Goal: Information Seeking & Learning: Check status

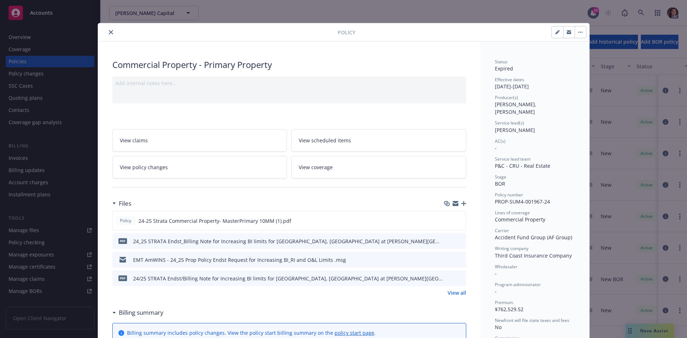
click at [107, 35] on button "close" at bounding box center [111, 32] width 9 height 9
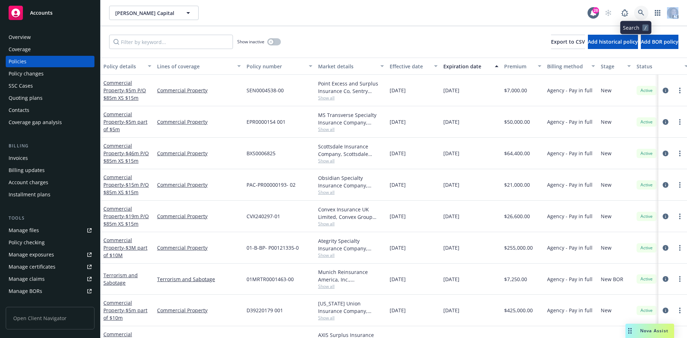
click at [638, 11] on icon at bounding box center [641, 13] width 6 height 6
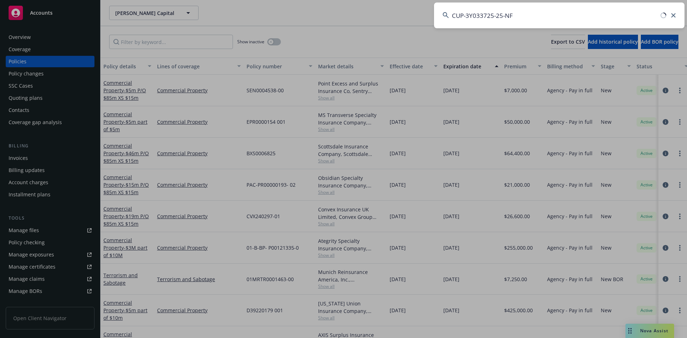
type input "CUP-3Y033725-25-NF"
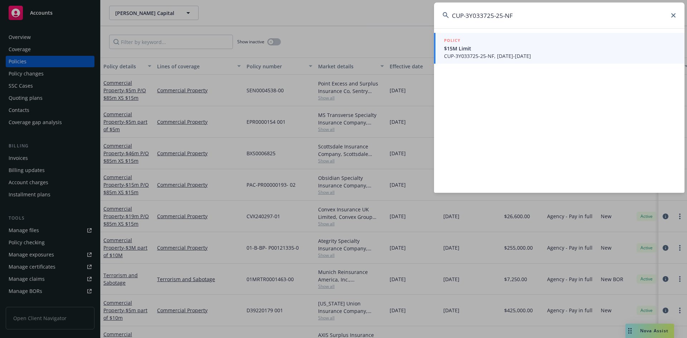
click at [495, 37] on div "POLICY" at bounding box center [560, 41] width 232 height 8
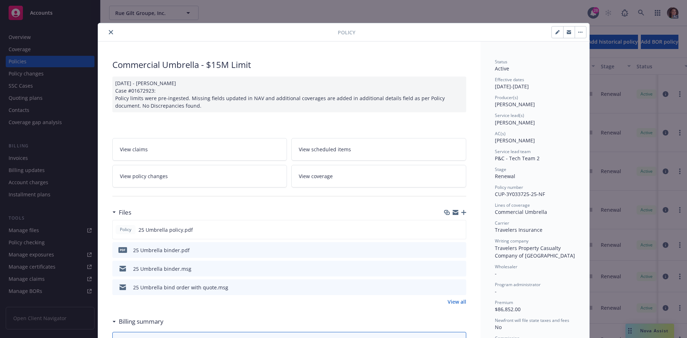
click at [111, 33] on button "close" at bounding box center [111, 32] width 9 height 9
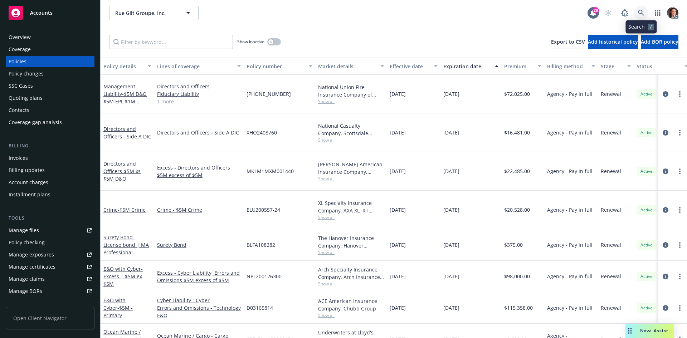
click at [643, 9] on link at bounding box center [641, 13] width 14 height 14
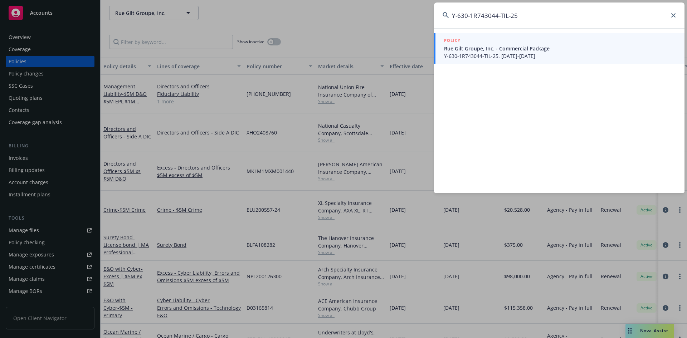
type input "Y-630-1R743044-TIL-25"
click at [509, 49] on span "Rue Gilt Groupe, Inc. - Commercial Package" at bounding box center [560, 49] width 232 height 8
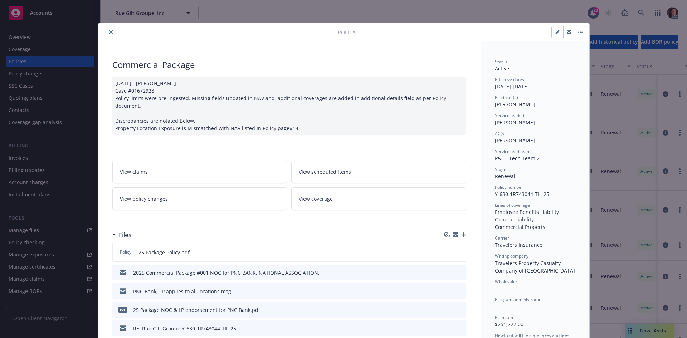
click at [109, 30] on icon "close" at bounding box center [111, 32] width 4 height 4
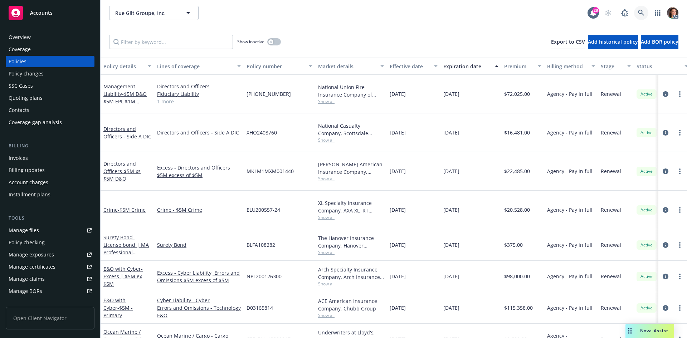
click at [639, 12] on icon at bounding box center [641, 13] width 6 height 6
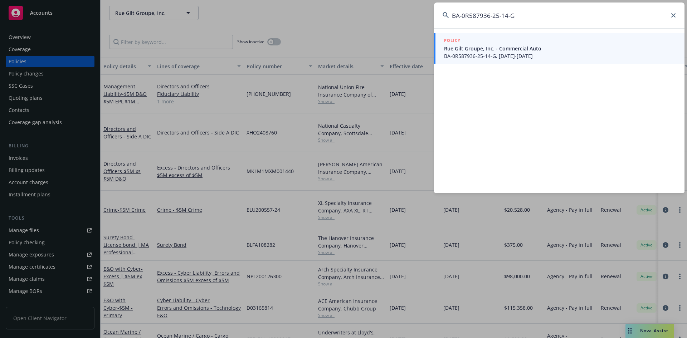
type input "BA-0R587936-25-14-G"
click at [467, 47] on span "Rue Gilt Groupe, Inc. - Commercial Auto" at bounding box center [560, 49] width 232 height 8
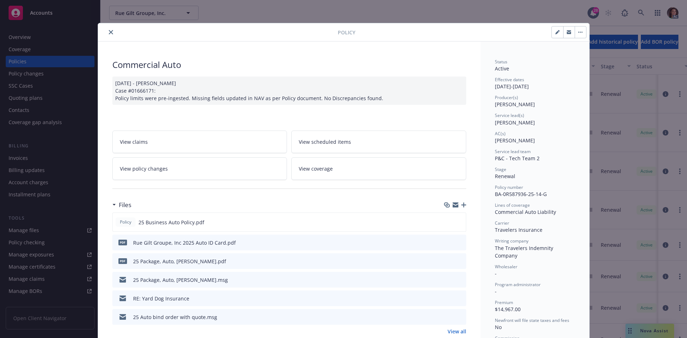
drag, startPoint x: 106, startPoint y: 32, endPoint x: 531, endPoint y: 8, distance: 425.2
click at [109, 32] on icon "close" at bounding box center [111, 32] width 4 height 4
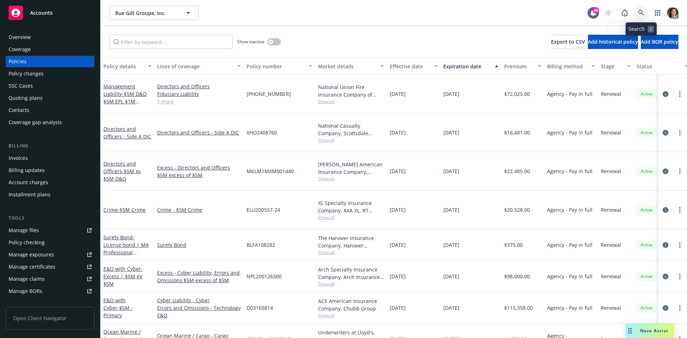
click at [646, 13] on link at bounding box center [641, 13] width 14 height 14
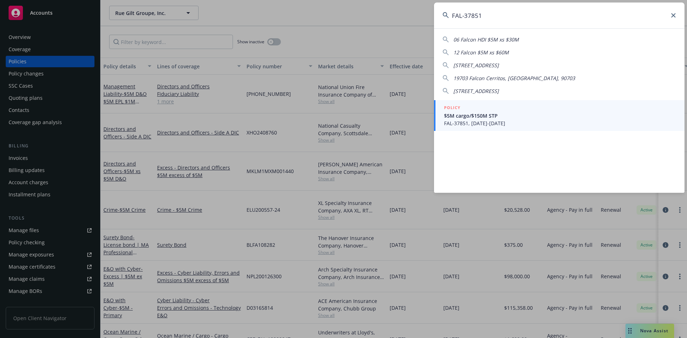
type input "FAL-37851"
click at [521, 118] on span "$5M cargo/$150M STP" at bounding box center [560, 116] width 232 height 8
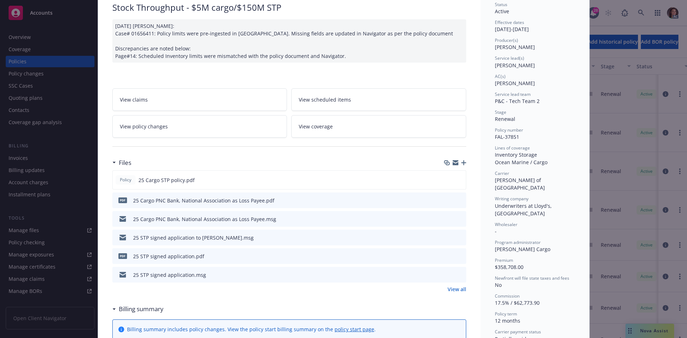
scroll to position [72, 0]
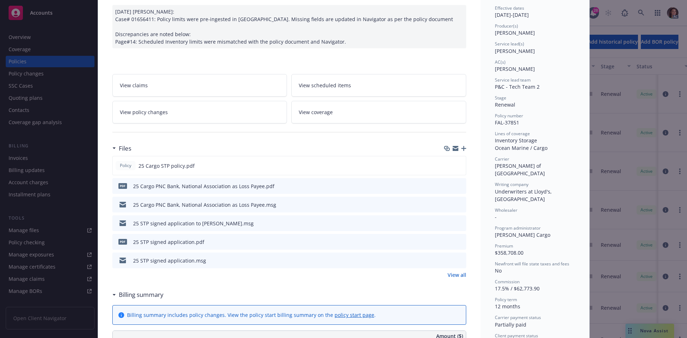
click at [454, 272] on link "View all" at bounding box center [456, 275] width 19 height 8
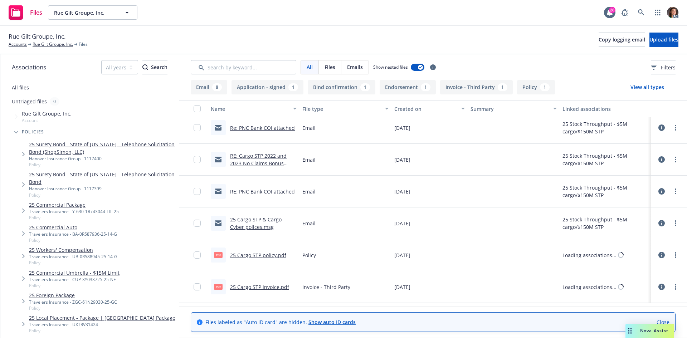
scroll to position [215, 0]
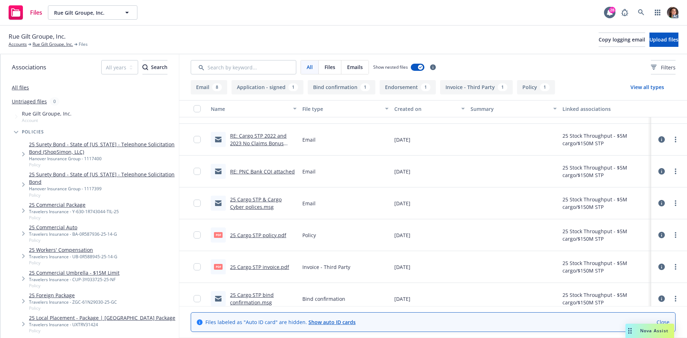
click at [262, 268] on link "25 Cargo STP invoice.pdf" at bounding box center [259, 267] width 59 height 7
click at [645, 14] on link at bounding box center [641, 12] width 14 height 14
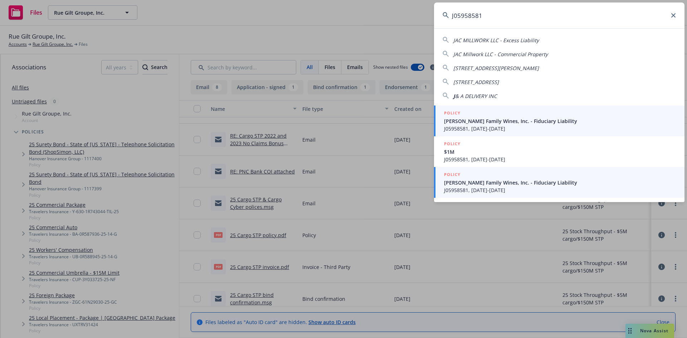
type input "J05958581"
click at [481, 183] on span "Scheid Family Wines, Inc. - Fiduciary Liability" at bounding box center [560, 183] width 232 height 8
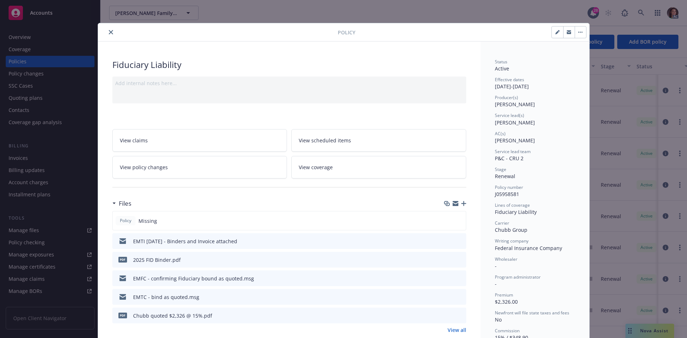
click at [109, 33] on icon "close" at bounding box center [111, 32] width 4 height 4
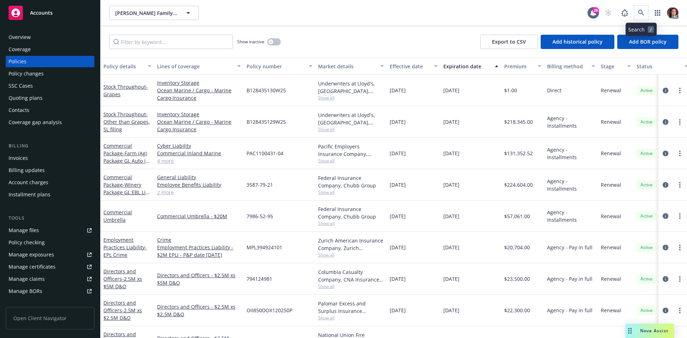
click at [634, 16] on span at bounding box center [641, 13] width 14 height 14
click at [639, 17] on link at bounding box center [641, 13] width 14 height 14
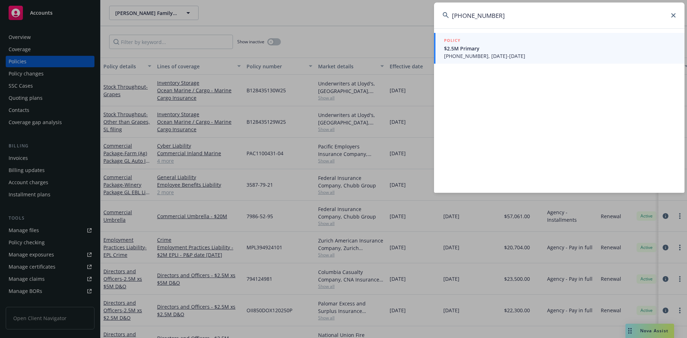
type input "01-454-24-26"
click at [514, 58] on span "01-454-24-26, 09/10/2025-09/10/2026" at bounding box center [560, 56] width 232 height 8
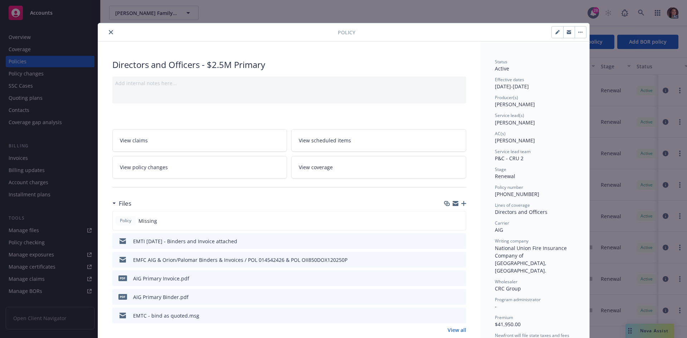
click at [453, 276] on div at bounding box center [454, 279] width 18 height 8
click at [456, 276] on icon "preview file" at bounding box center [459, 277] width 6 height 5
click at [109, 34] on icon "close" at bounding box center [111, 32] width 4 height 4
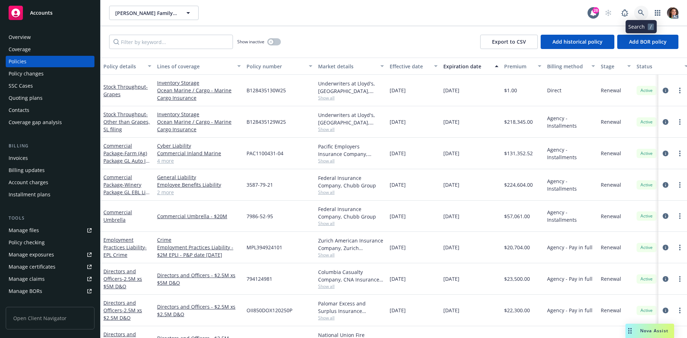
click at [645, 12] on link at bounding box center [641, 13] width 14 height 14
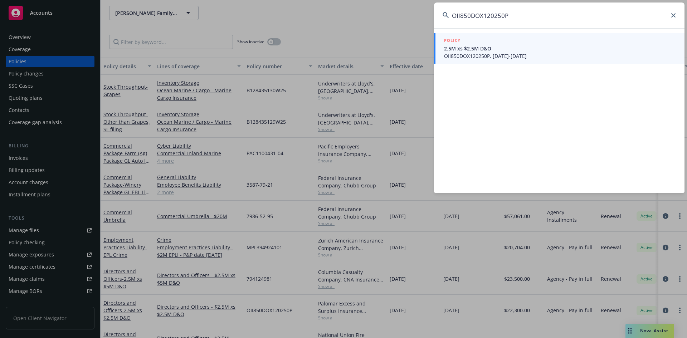
type input "OII850DOX120250P"
click at [508, 50] on span "2.5M xs $2.5M D&O" at bounding box center [560, 49] width 232 height 8
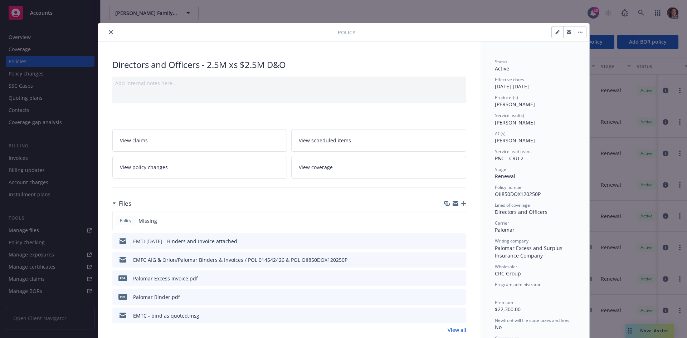
click at [456, 278] on icon "preview file" at bounding box center [459, 277] width 6 height 5
click at [111, 31] on button "close" at bounding box center [111, 32] width 9 height 9
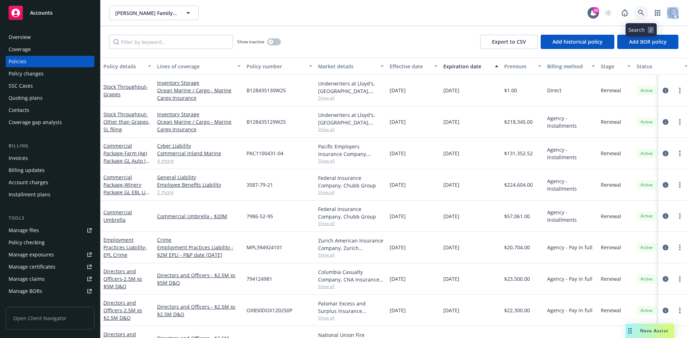
click at [640, 12] on icon at bounding box center [641, 13] width 6 height 6
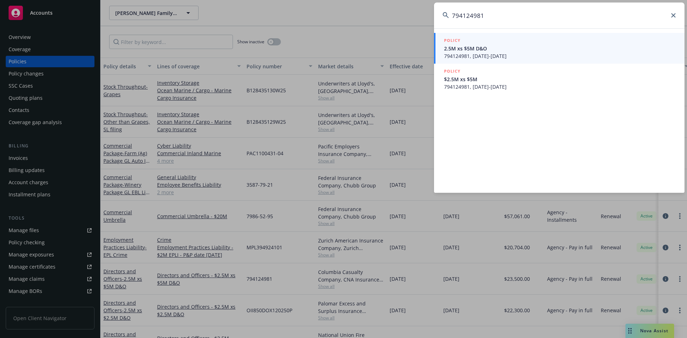
type input "794124981"
click at [509, 51] on span "2.5M xs $5M D&O" at bounding box center [560, 49] width 232 height 8
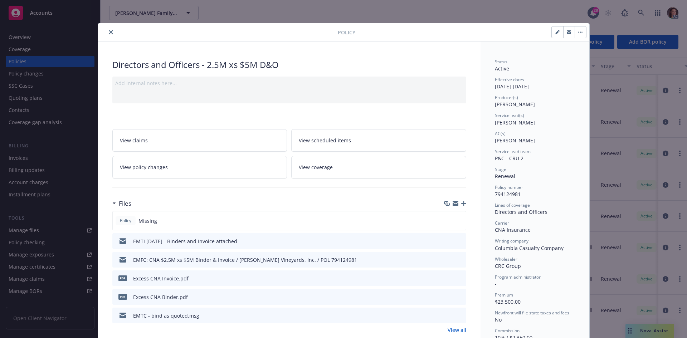
click at [459, 278] on icon "preview file" at bounding box center [459, 277] width 6 height 5
click at [109, 31] on icon "close" at bounding box center [111, 32] width 4 height 4
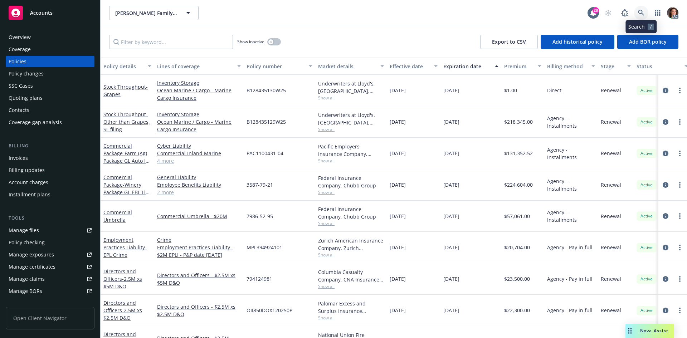
click at [640, 15] on icon at bounding box center [641, 13] width 6 height 6
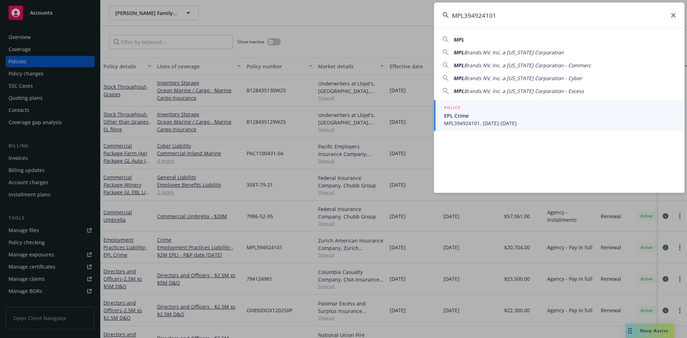
type input "MPL394924101"
click at [459, 107] on h5 "POLICY" at bounding box center [452, 107] width 16 height 7
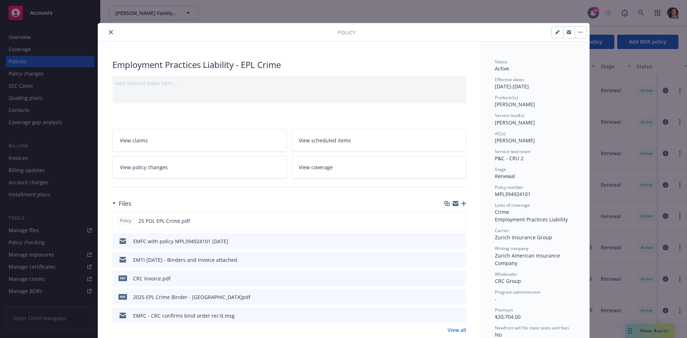
click at [457, 279] on icon "preview file" at bounding box center [459, 277] width 6 height 5
click at [108, 28] on button "close" at bounding box center [111, 32] width 9 height 9
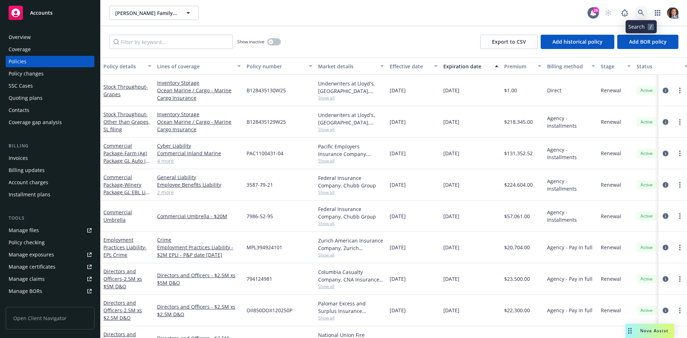
click at [647, 13] on link at bounding box center [641, 13] width 14 height 14
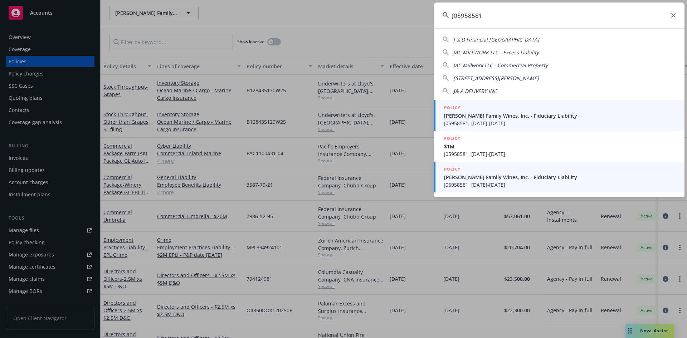
type input "J05958581"
click at [479, 175] on span "Scheid Family Wines, Inc. - Fiduciary Liability" at bounding box center [560, 177] width 232 height 8
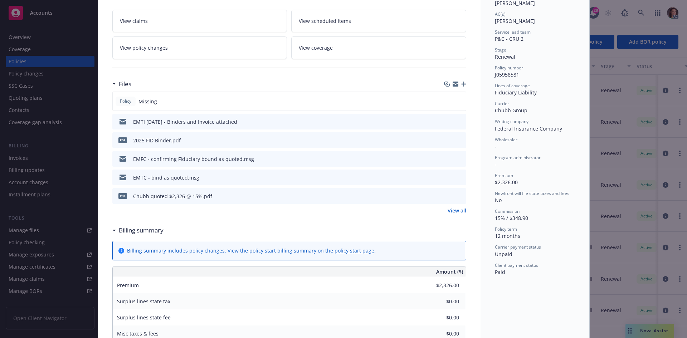
scroll to position [129, 0]
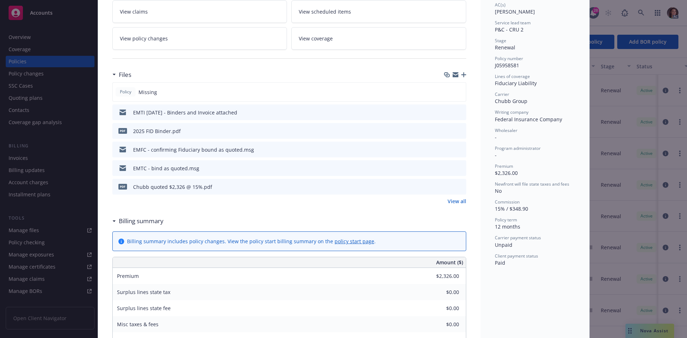
click at [455, 199] on link "View all" at bounding box center [456, 201] width 19 height 8
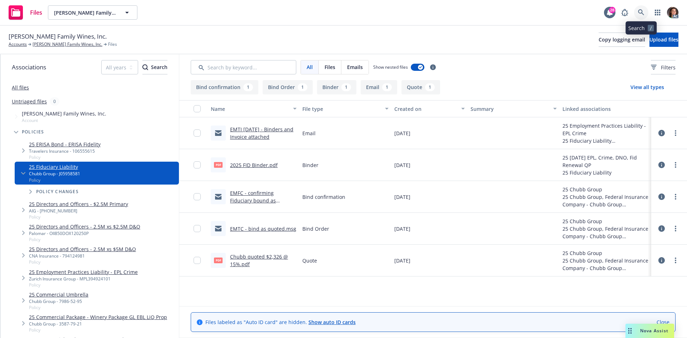
click at [639, 17] on link at bounding box center [641, 12] width 14 height 14
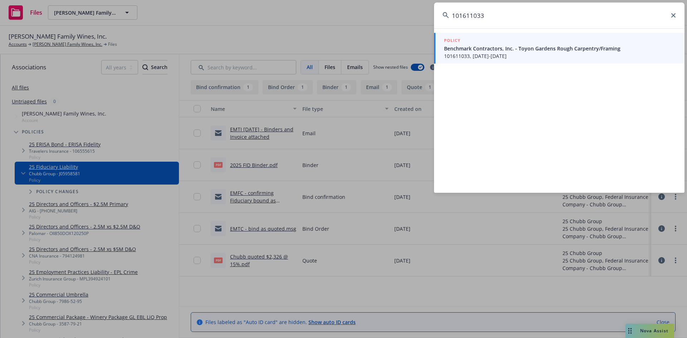
type input "101611033"
click at [477, 55] on span "101611033, 08/22/2025-08/22/2026" at bounding box center [560, 56] width 232 height 8
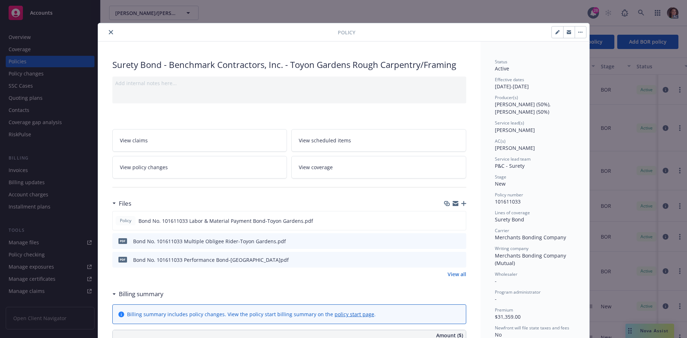
click at [458, 243] on icon "preview file" at bounding box center [459, 240] width 6 height 5
click at [458, 259] on icon "preview file" at bounding box center [459, 259] width 6 height 5
drag, startPoint x: 108, startPoint y: 32, endPoint x: 164, endPoint y: 33, distance: 55.8
click at [109, 32] on icon "close" at bounding box center [111, 32] width 4 height 4
click at [641, 13] on icon at bounding box center [641, 13] width 6 height 6
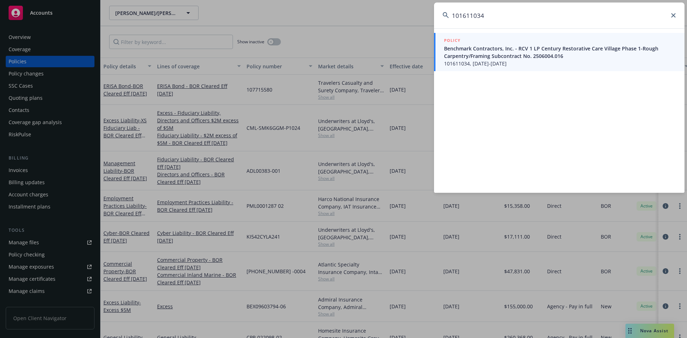
type input "101611034"
drag, startPoint x: 533, startPoint y: 26, endPoint x: 483, endPoint y: 55, distance: 57.4
click at [483, 55] on span "Benchmark Contractors, Inc. - RCV 1 LP Century Restorative Care Village Phase 1…" at bounding box center [560, 52] width 232 height 15
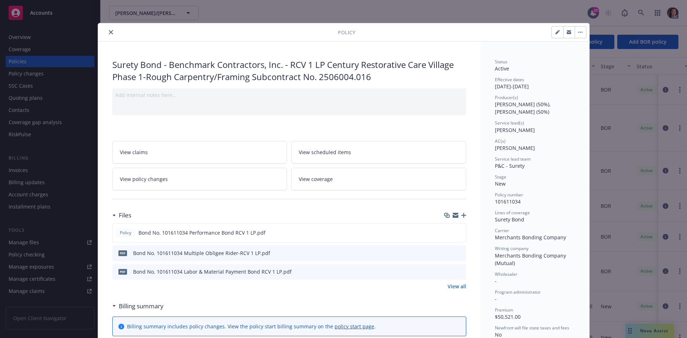
click at [105, 36] on div "Policy" at bounding box center [343, 32] width 491 height 18
click at [109, 33] on icon "close" at bounding box center [111, 32] width 4 height 4
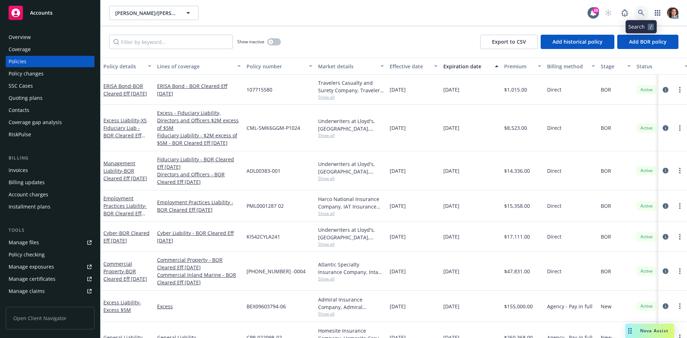
click at [636, 8] on link at bounding box center [641, 13] width 14 height 14
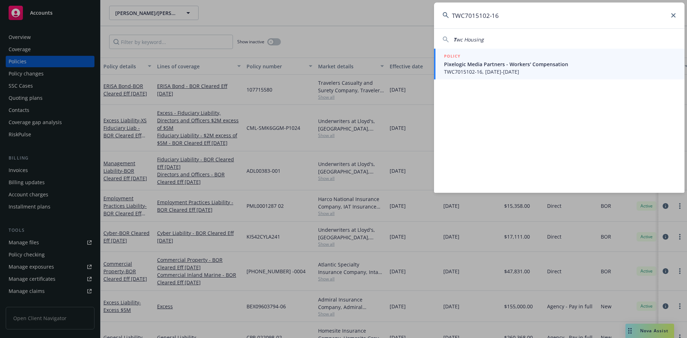
type input "TWC7015102-16"
click at [487, 70] on span "TWC7015102-16, 08/10/2025-08/10/2026" at bounding box center [560, 72] width 232 height 8
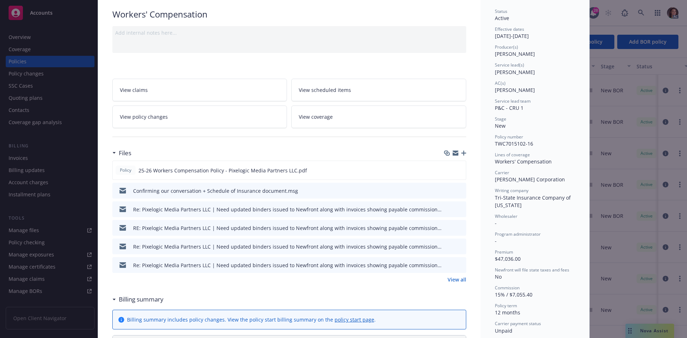
scroll to position [107, 0]
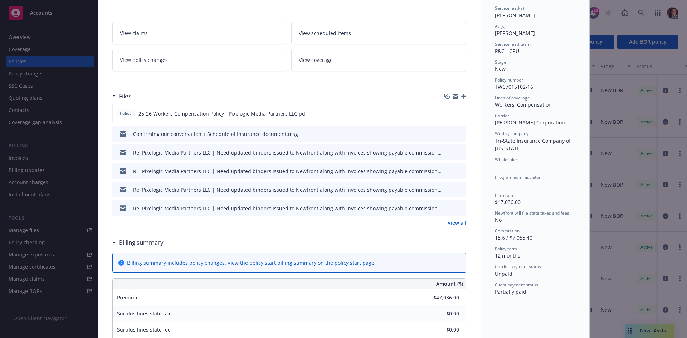
click at [455, 225] on link "View all" at bounding box center [456, 223] width 19 height 8
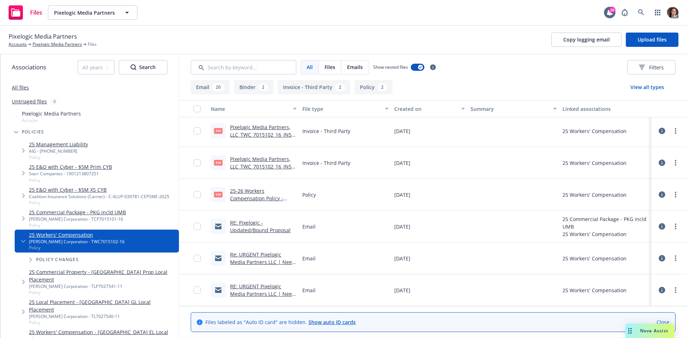
scroll to position [250, 0]
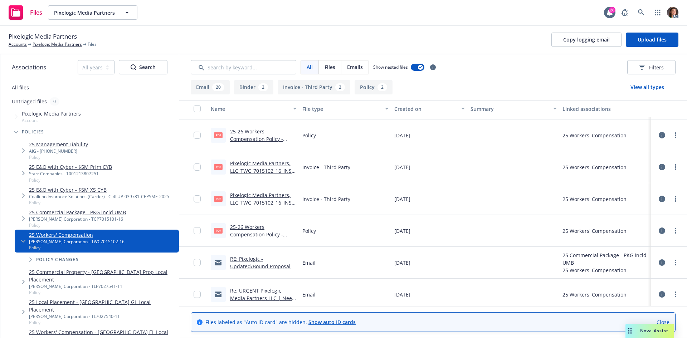
click at [259, 165] on link "Pixelogic Media Partners, LLC_TWC_7015102_16_INSTALL.pdf" at bounding box center [262, 171] width 64 height 22
click at [250, 197] on link "Pixelogic Media Partners, LLC_TWC_7015102_16_INSTALL.pdf" at bounding box center [262, 203] width 64 height 22
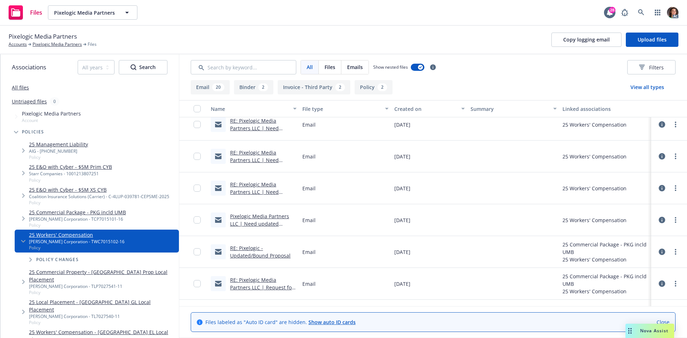
scroll to position [632, 0]
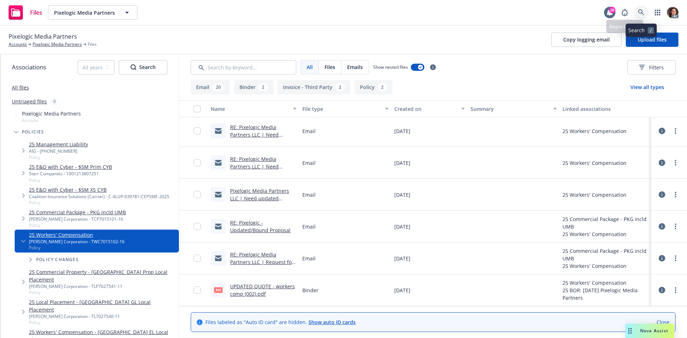
click at [641, 14] on icon at bounding box center [641, 12] width 6 height 6
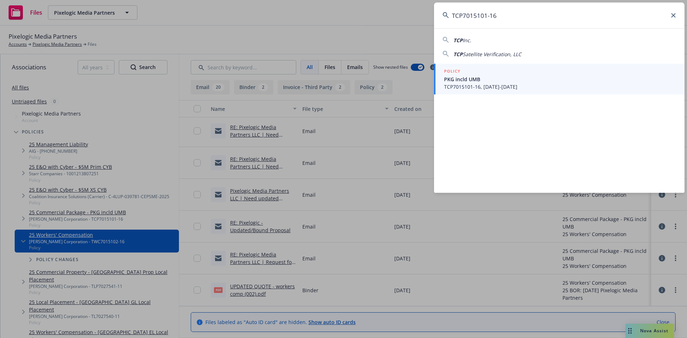
type input "TCP7015101-16"
click at [478, 77] on span "PKG incld UMB" at bounding box center [560, 79] width 232 height 8
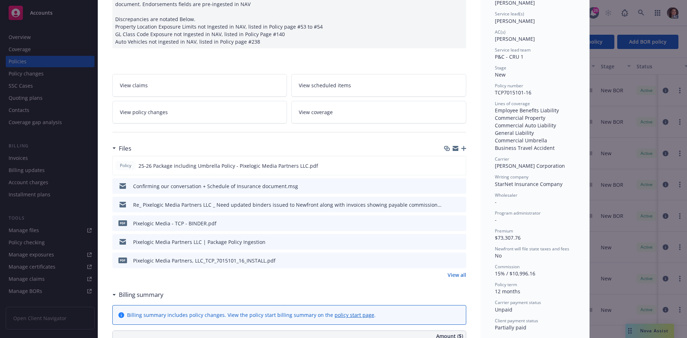
scroll to position [107, 0]
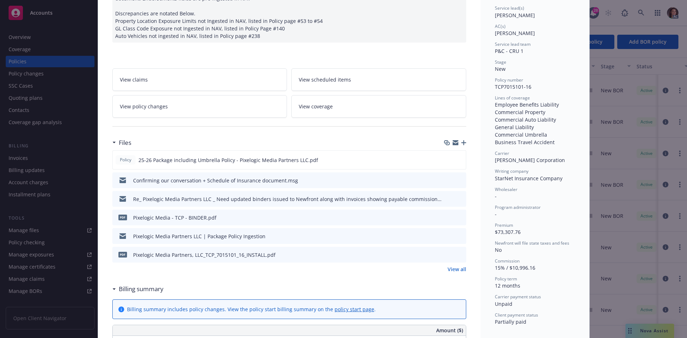
click at [455, 268] on link "View all" at bounding box center [456, 269] width 19 height 8
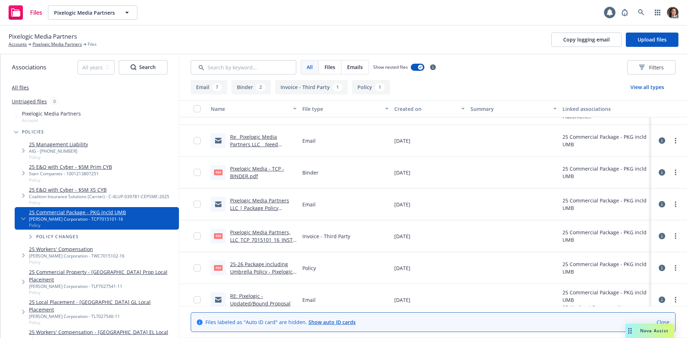
scroll to position [36, 0]
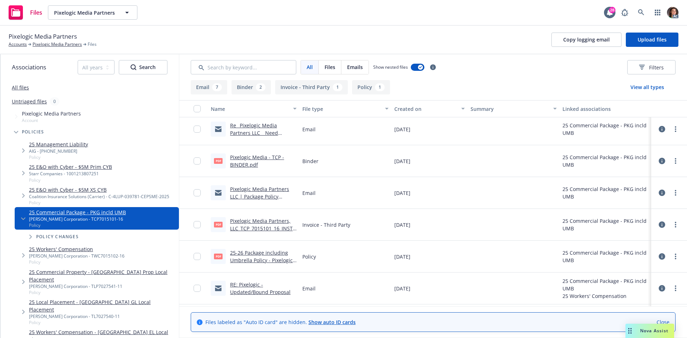
click at [272, 228] on link "Pixelogic Media Partners, LLC_TCP_7015101_16_INSTALL.pdf" at bounding box center [263, 228] width 66 height 22
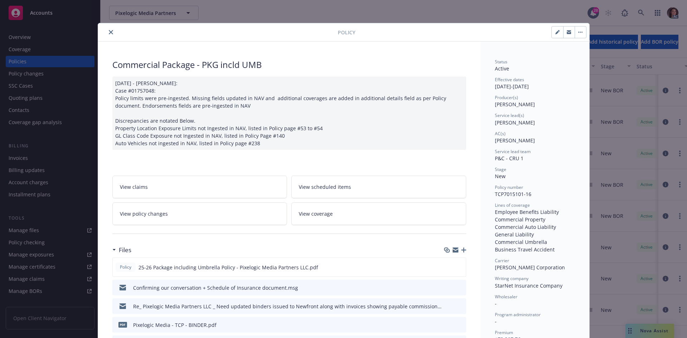
click at [104, 33] on div at bounding box center [219, 32] width 237 height 9
click at [109, 33] on icon "close" at bounding box center [111, 32] width 4 height 4
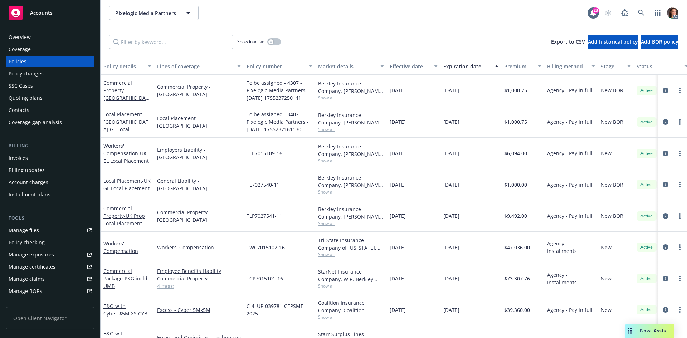
click at [395, 67] on div "Effective date" at bounding box center [409, 67] width 40 height 8
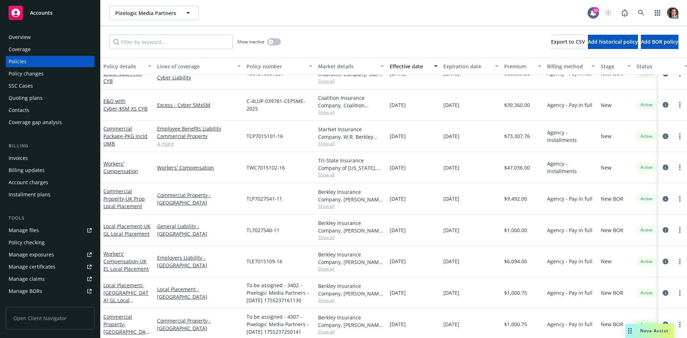
scroll to position [56, 0]
click at [125, 281] on link "Local Placement - Germany GL Local Placement" at bounding box center [125, 295] width 45 height 29
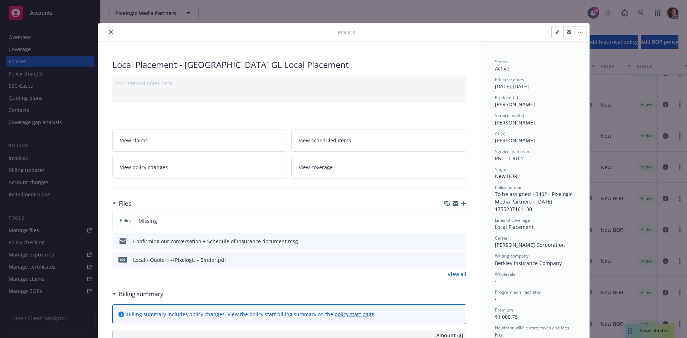
drag, startPoint x: 107, startPoint y: 31, endPoint x: 114, endPoint y: 37, distance: 9.2
click at [109, 31] on icon "close" at bounding box center [111, 32] width 4 height 4
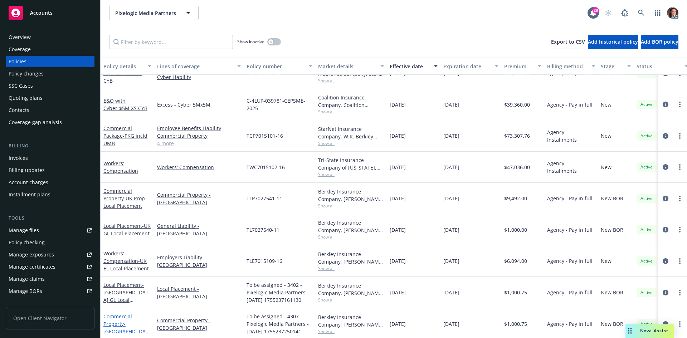
click at [119, 313] on link "Commercial Property - Germany Local Placement" at bounding box center [125, 327] width 45 height 29
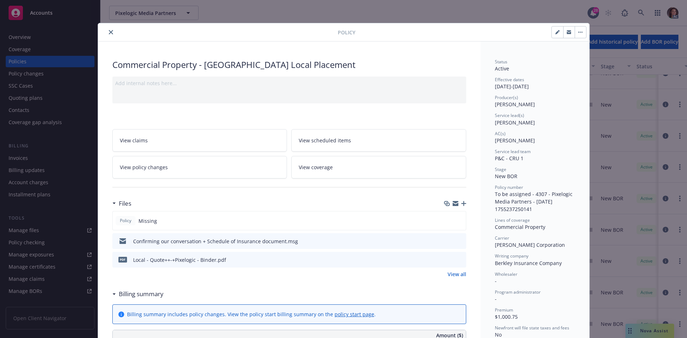
click at [108, 29] on button "close" at bounding box center [111, 32] width 9 height 9
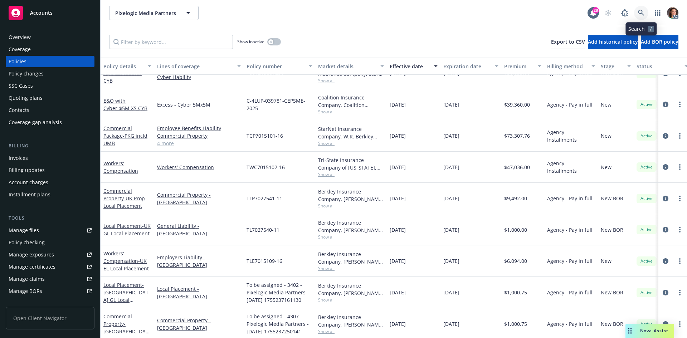
click at [642, 13] on icon at bounding box center [641, 13] width 6 height 6
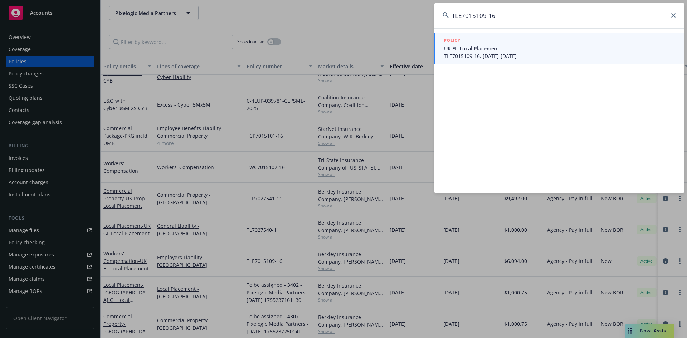
type input "TLE7015109-16"
click at [485, 48] on span "UK EL Local Placement" at bounding box center [560, 49] width 232 height 8
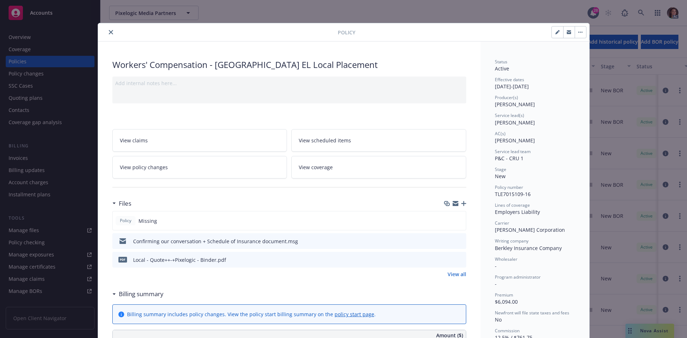
drag, startPoint x: 109, startPoint y: 32, endPoint x: 241, endPoint y: 1, distance: 135.9
click at [109, 32] on icon "close" at bounding box center [111, 32] width 4 height 4
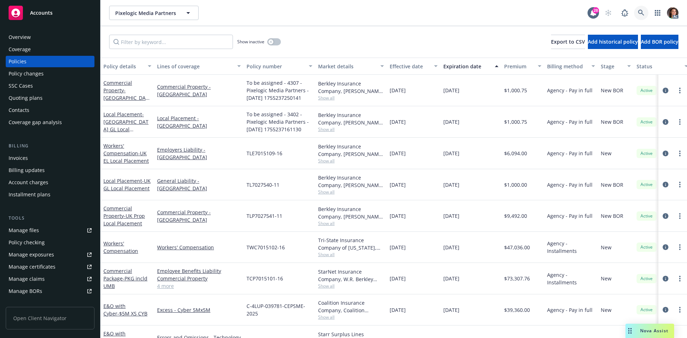
click at [646, 9] on link at bounding box center [641, 13] width 14 height 14
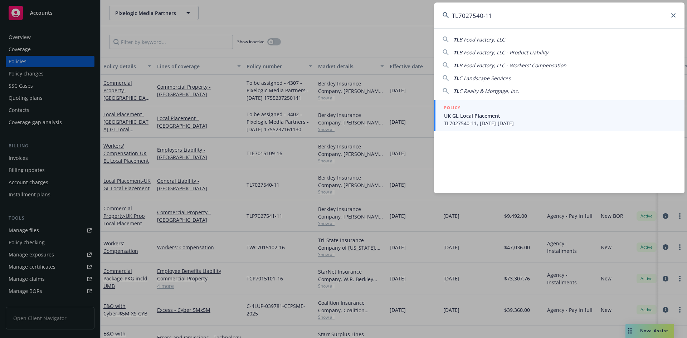
type input "TL7027540-11"
click at [467, 105] on div "POLICY" at bounding box center [560, 108] width 232 height 8
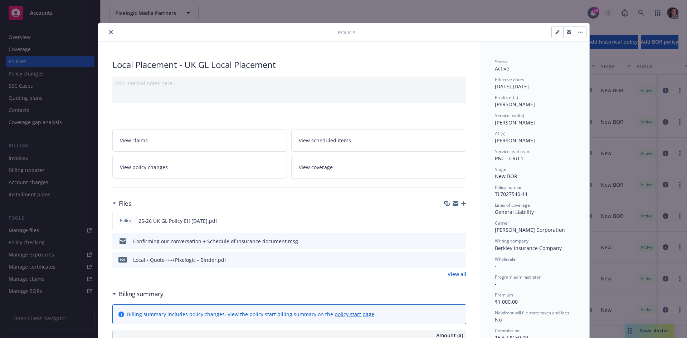
click at [110, 33] on icon "close" at bounding box center [111, 32] width 4 height 4
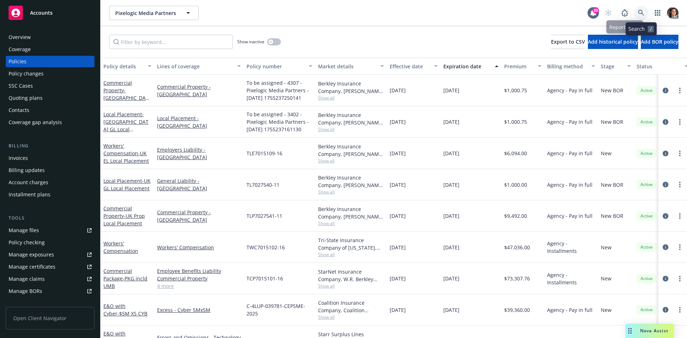
click at [638, 13] on icon at bounding box center [641, 13] width 6 height 6
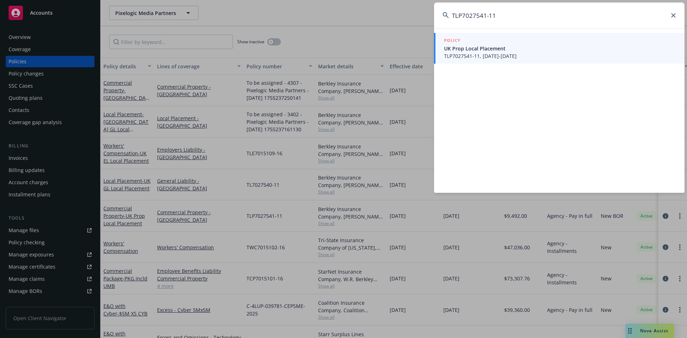
type input "TLP7027541-11"
click at [482, 52] on span "UK Prop Local Placement" at bounding box center [560, 49] width 232 height 8
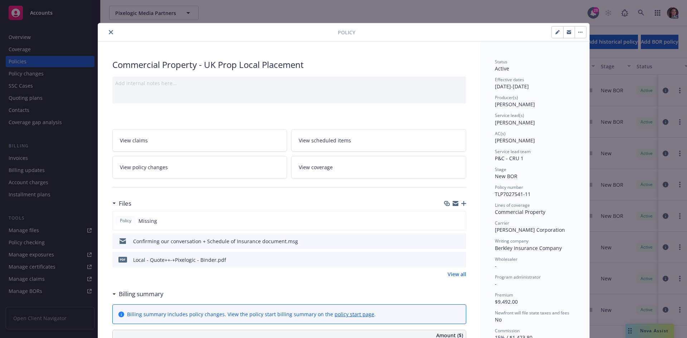
click at [112, 31] on div at bounding box center [219, 32] width 237 height 9
click at [109, 31] on icon "close" at bounding box center [111, 32] width 4 height 4
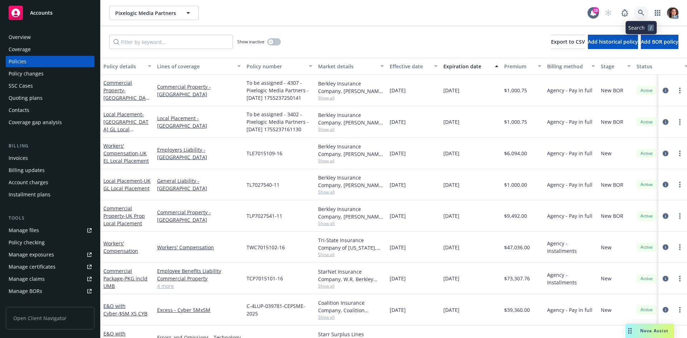
click at [639, 9] on link at bounding box center [641, 13] width 14 height 14
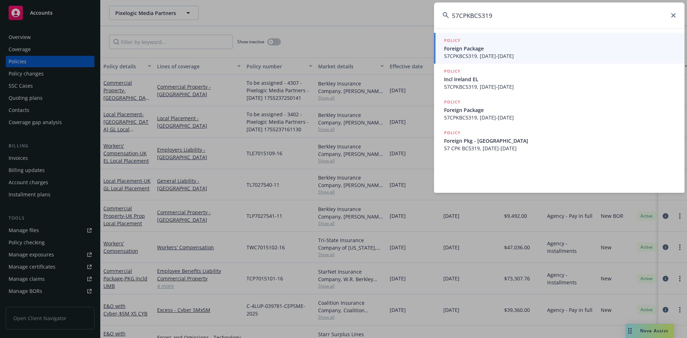
type input "57CPKBC5319"
click at [451, 46] on li "POLICY Foreign Package 57CPKBC5319, 08/15/2025-08/15/2026" at bounding box center [559, 48] width 250 height 31
click at [520, 45] on span "Foreign Package" at bounding box center [560, 49] width 232 height 8
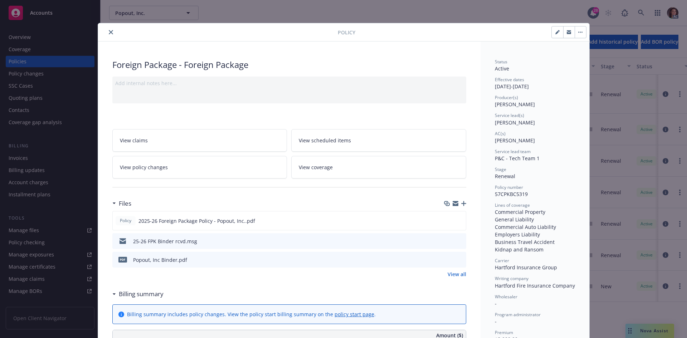
click at [107, 34] on button "close" at bounding box center [111, 32] width 9 height 9
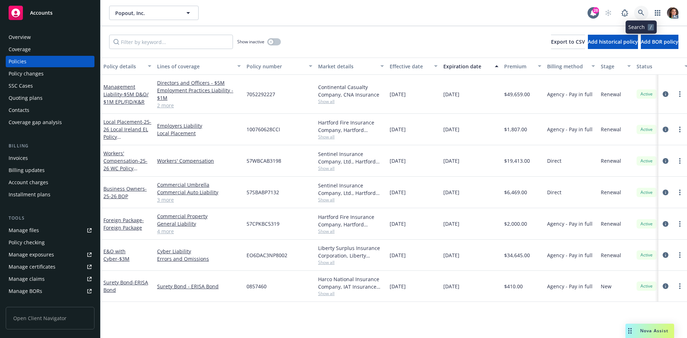
click at [640, 10] on icon at bounding box center [641, 13] width 6 height 6
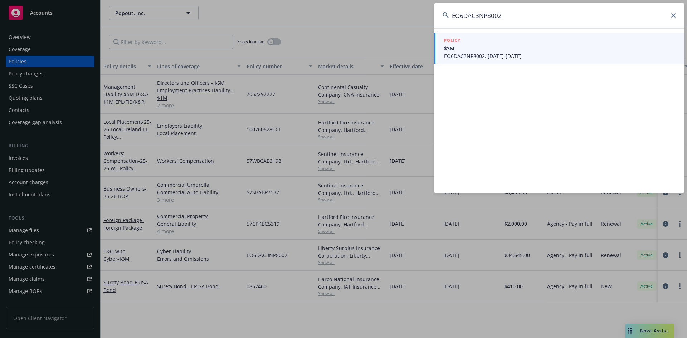
type input "EO6DAC3NP8002"
click at [484, 50] on span "$3M" at bounding box center [560, 49] width 232 height 8
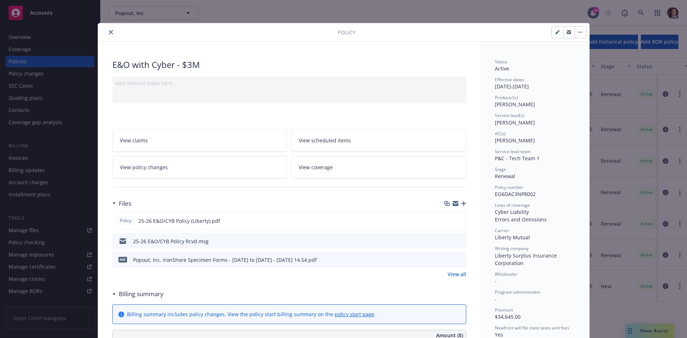
click at [109, 30] on button "close" at bounding box center [111, 32] width 9 height 9
click at [642, 11] on icon at bounding box center [641, 13] width 6 height 6
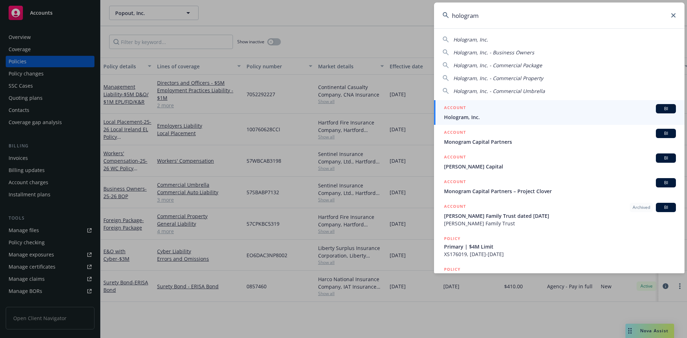
type input "hologram"
click at [486, 114] on span "Hologram, Inc." at bounding box center [560, 117] width 232 height 8
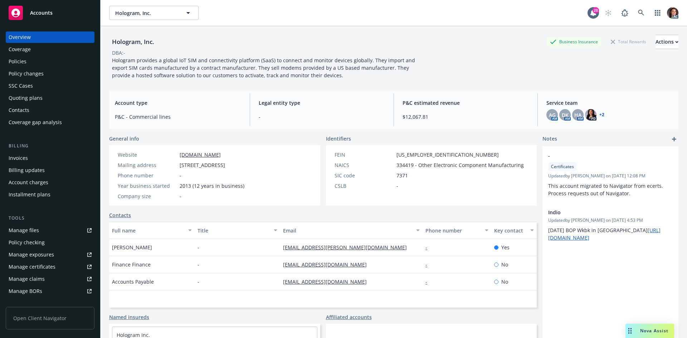
click at [34, 61] on div "Policies" at bounding box center [50, 61] width 83 height 11
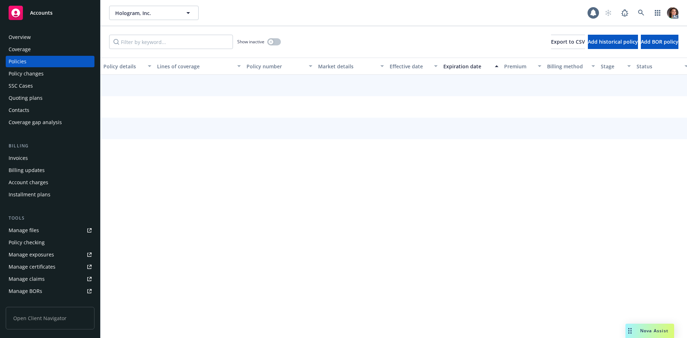
click at [403, 64] on div "Effective date" at bounding box center [409, 67] width 40 height 8
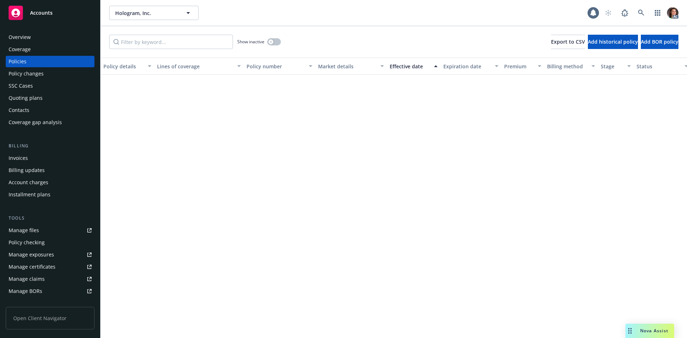
click at [403, 64] on div "Effective date" at bounding box center [409, 67] width 40 height 8
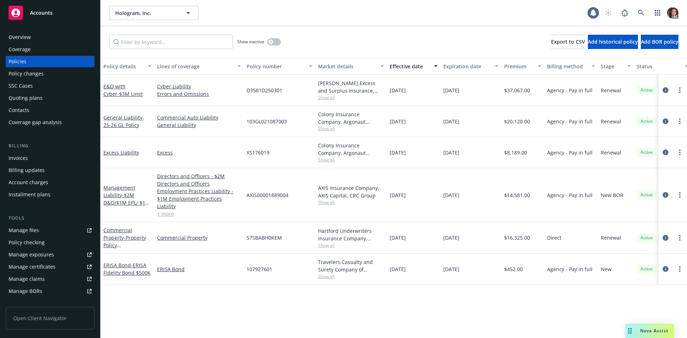
click at [403, 64] on div "Effective date" at bounding box center [409, 67] width 40 height 8
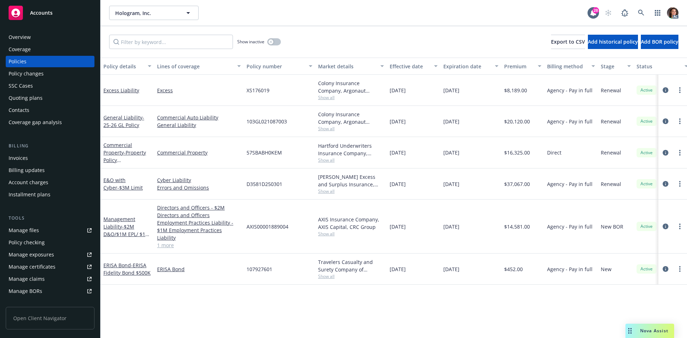
click at [403, 64] on div "Effective date" at bounding box center [409, 67] width 40 height 8
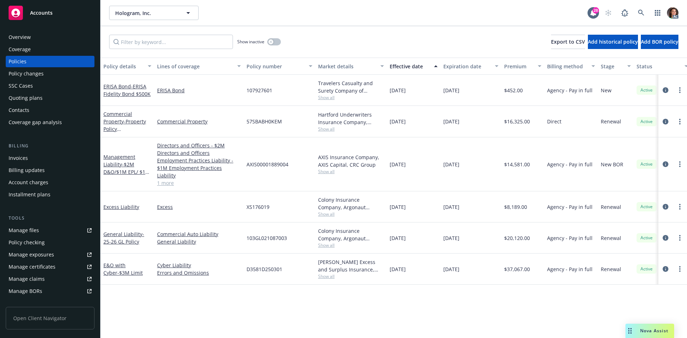
click at [403, 64] on div "Effective date" at bounding box center [409, 67] width 40 height 8
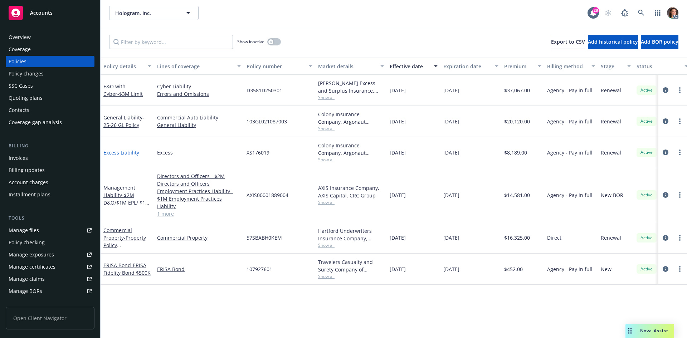
click at [117, 155] on link "Excess Liability" at bounding box center [121, 152] width 36 height 7
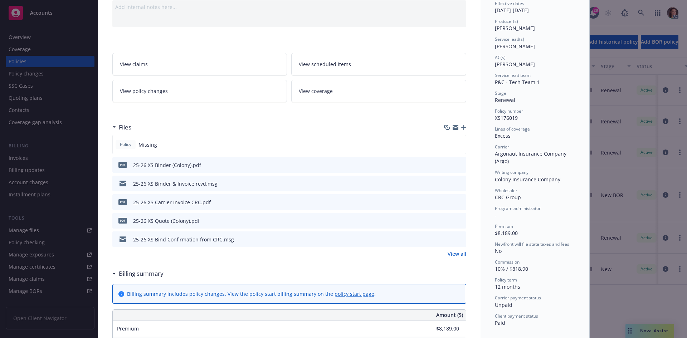
scroll to position [36, 0]
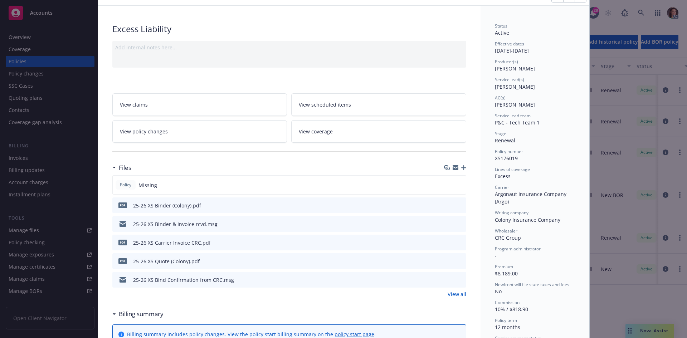
click at [498, 156] on span "XS176019" at bounding box center [506, 158] width 23 height 7
click at [497, 156] on span "XS176019" at bounding box center [506, 158] width 23 height 7
copy span "XS176019"
click at [456, 240] on icon "preview file" at bounding box center [459, 242] width 6 height 5
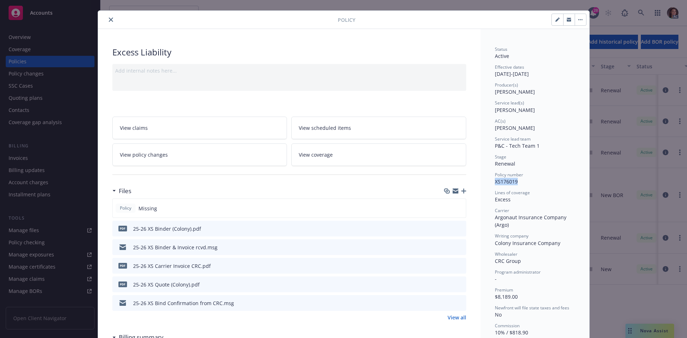
scroll to position [0, 0]
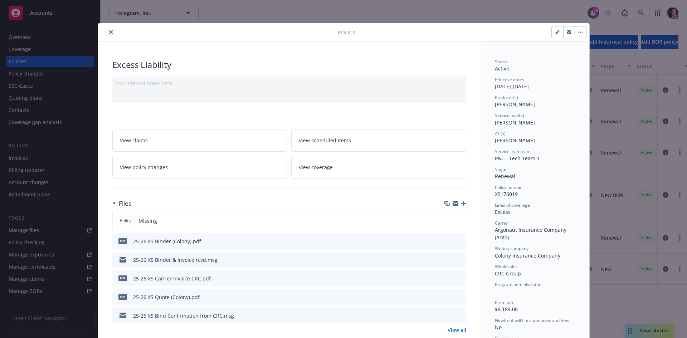
click at [105, 27] on div "Policy" at bounding box center [343, 32] width 491 height 18
click at [109, 33] on icon "close" at bounding box center [111, 32] width 4 height 4
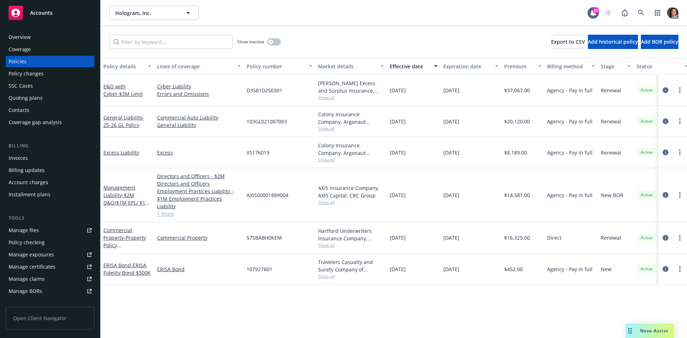
click at [416, 64] on div "Effective date" at bounding box center [409, 67] width 40 height 8
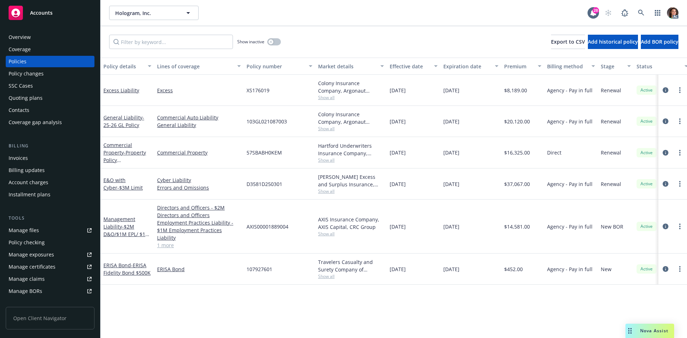
click at [416, 64] on div "Effective date" at bounding box center [409, 67] width 40 height 8
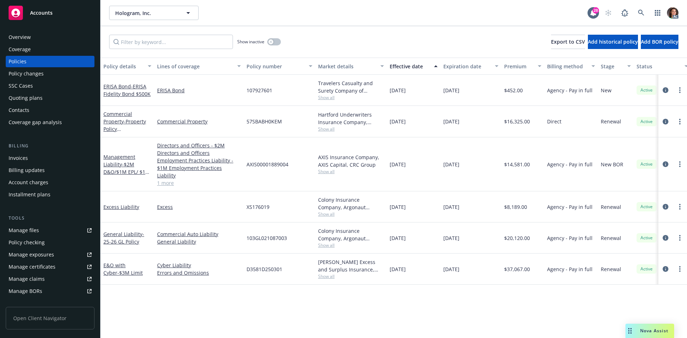
click at [416, 64] on div "Effective date" at bounding box center [409, 67] width 40 height 8
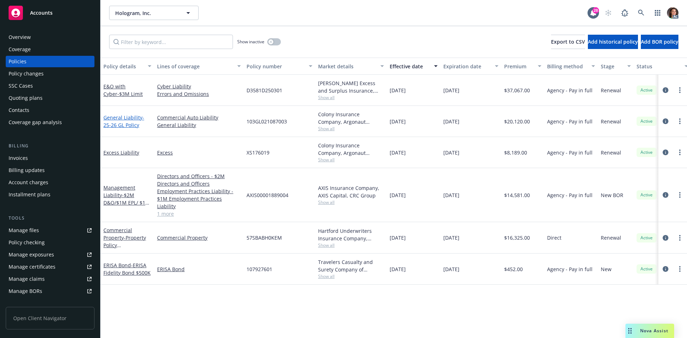
click at [132, 120] on link "General Liability - 25-26 GL Policy" at bounding box center [123, 121] width 41 height 14
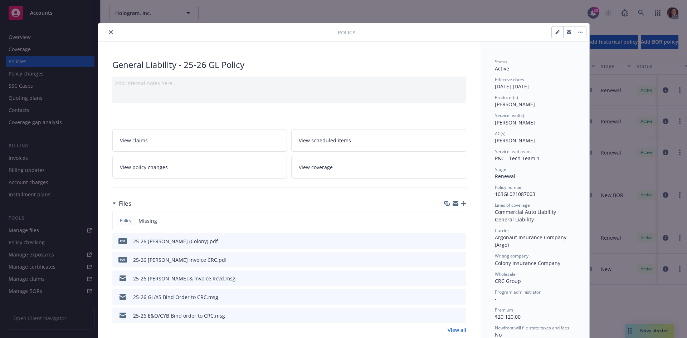
click at [518, 195] on span "103GL021087003" at bounding box center [515, 194] width 40 height 7
click at [517, 196] on span "103GL021087003" at bounding box center [515, 194] width 40 height 7
click at [513, 194] on span "103GL021087003" at bounding box center [515, 194] width 40 height 7
copy span "103GL021087003"
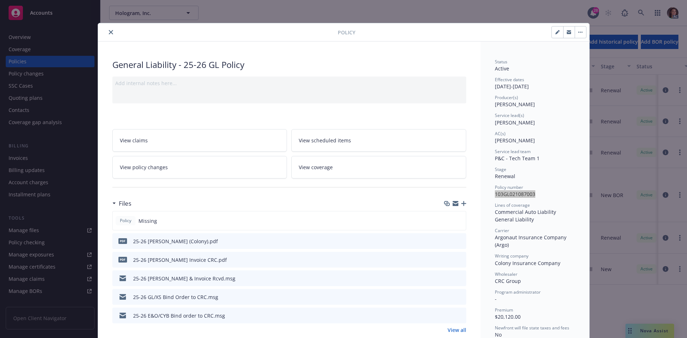
click at [453, 258] on div at bounding box center [454, 260] width 18 height 8
click at [456, 258] on icon "preview file" at bounding box center [459, 259] width 6 height 5
click at [111, 33] on button "close" at bounding box center [111, 32] width 9 height 9
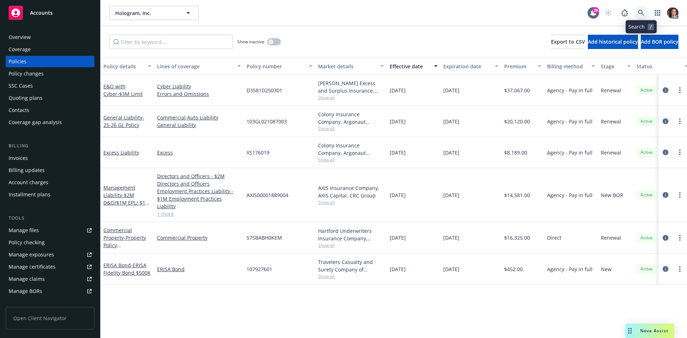
click at [645, 14] on link at bounding box center [641, 13] width 14 height 14
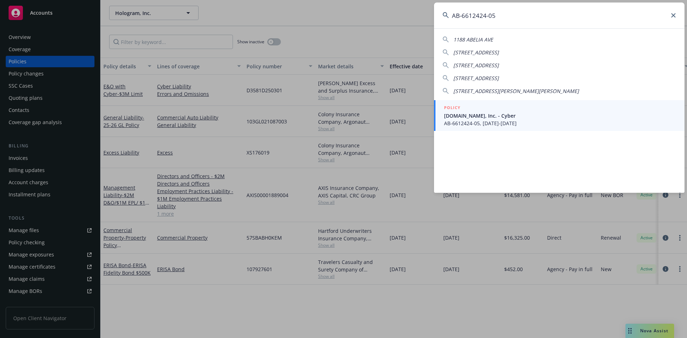
type input "AB-6612424-05"
click at [485, 118] on span "Clicktime.com, Inc. - Cyber" at bounding box center [560, 116] width 232 height 8
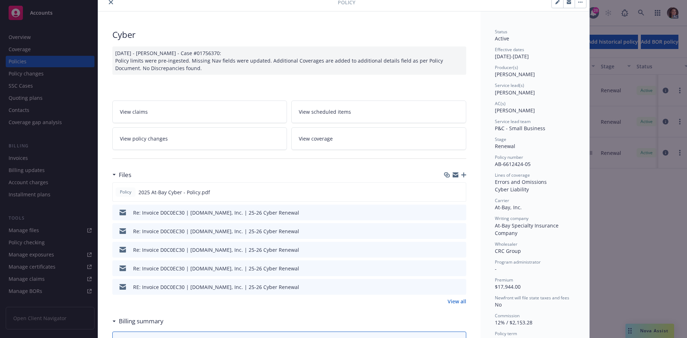
scroll to position [72, 0]
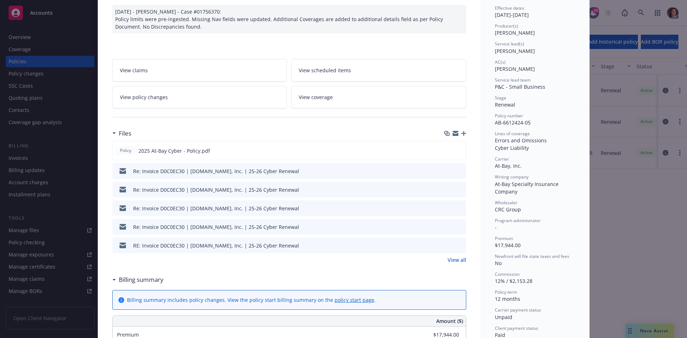
click at [450, 258] on link "View all" at bounding box center [456, 260] width 19 height 8
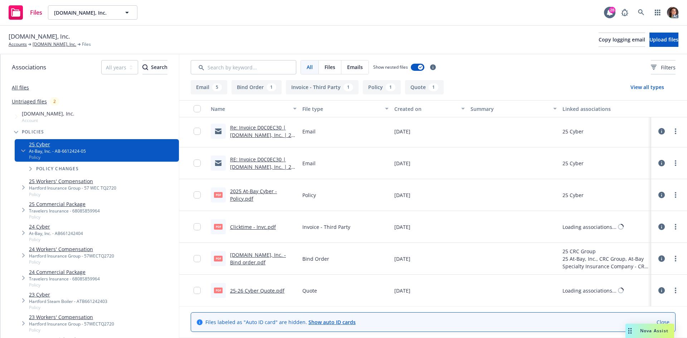
scroll to position [97, 0]
click at [258, 225] on link "Clicktime - Invc.pdf" at bounding box center [253, 226] width 46 height 7
click at [635, 12] on link at bounding box center [641, 12] width 14 height 14
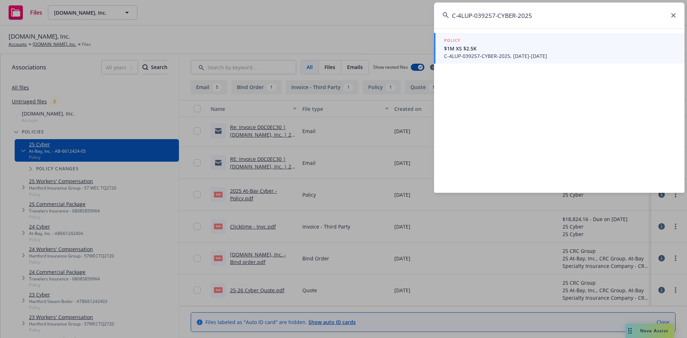
type input "C-4LUP-039257-CYBER-2025"
click at [479, 54] on span "C-4LUP-039257-CYBER-2025, [DATE]-[DATE]" at bounding box center [560, 56] width 232 height 8
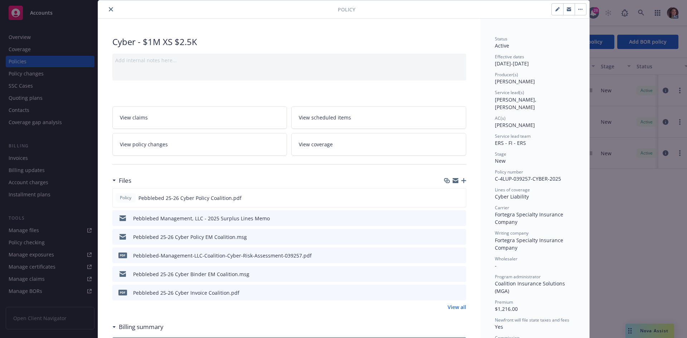
scroll to position [36, 0]
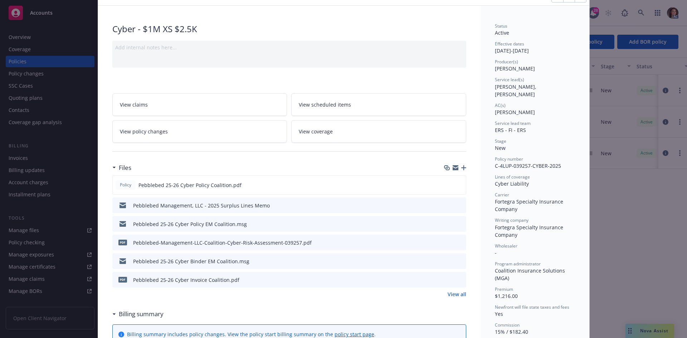
click at [457, 278] on icon "preview file" at bounding box center [459, 279] width 6 height 5
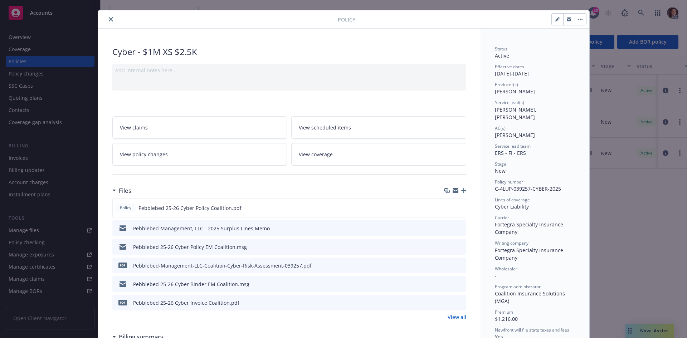
scroll to position [0, 0]
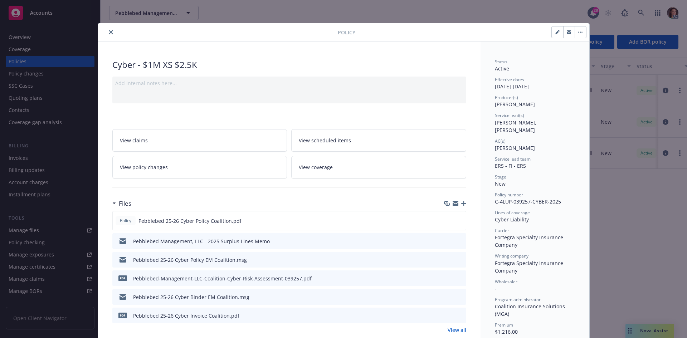
click at [111, 32] on button "close" at bounding box center [111, 32] width 9 height 9
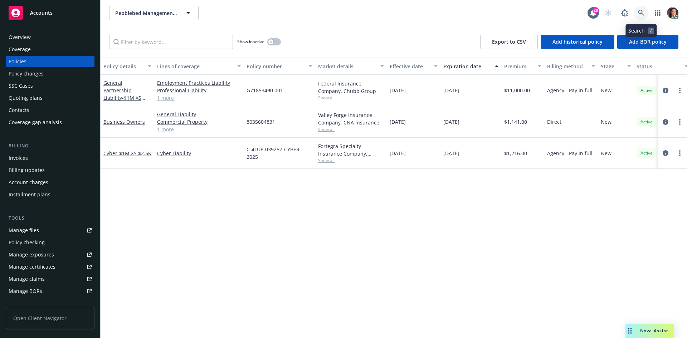
click at [642, 17] on link at bounding box center [641, 13] width 14 height 14
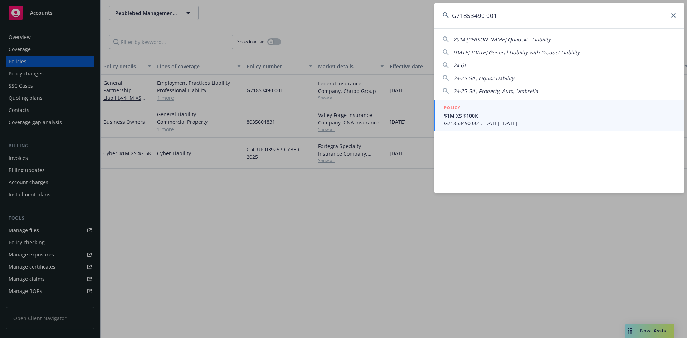
type input "G71853490 001"
click at [506, 122] on span "G71853490 001, 08/01/2025-08/01/2026" at bounding box center [560, 123] width 232 height 8
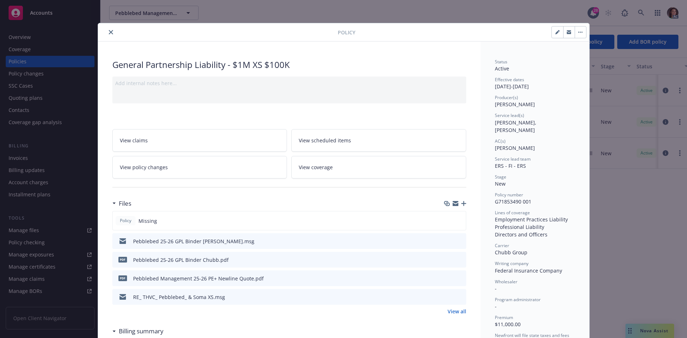
drag, startPoint x: 110, startPoint y: 33, endPoint x: 234, endPoint y: 15, distance: 125.0
click at [110, 33] on icon "close" at bounding box center [111, 32] width 4 height 4
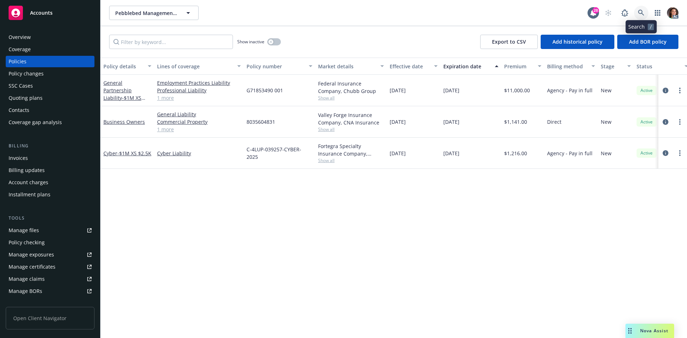
click at [645, 11] on link at bounding box center [641, 13] width 14 height 14
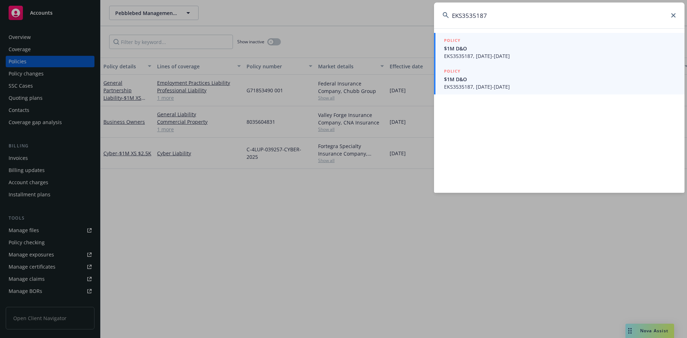
type input "EKS3535187"
click at [487, 81] on span "$1M D&O" at bounding box center [560, 79] width 232 height 8
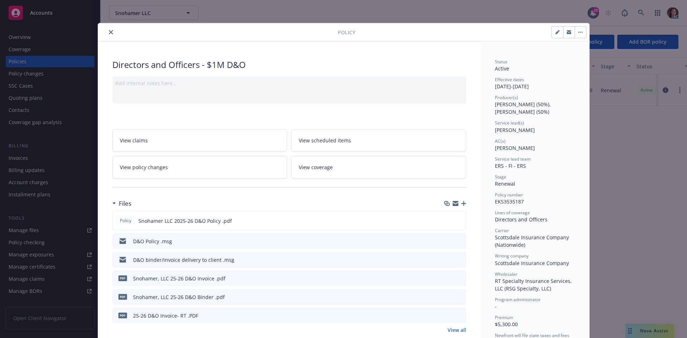
click at [456, 280] on icon "preview file" at bounding box center [459, 277] width 6 height 5
click at [459, 314] on icon "preview file" at bounding box center [459, 315] width 6 height 5
click at [109, 32] on icon "close" at bounding box center [111, 32] width 4 height 4
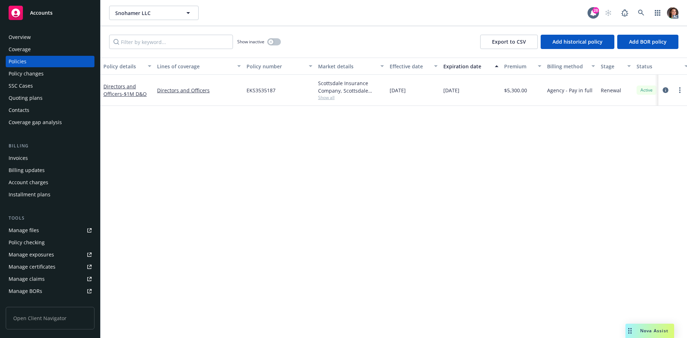
click at [633, 10] on div "AC" at bounding box center [639, 13] width 77 height 14
click at [637, 10] on link at bounding box center [641, 13] width 14 height 14
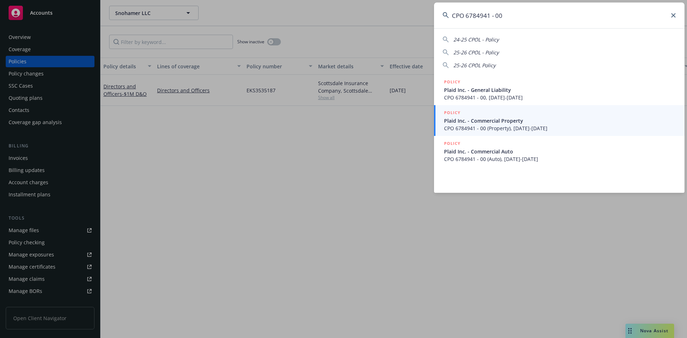
type input "CPO 6784941 - 00"
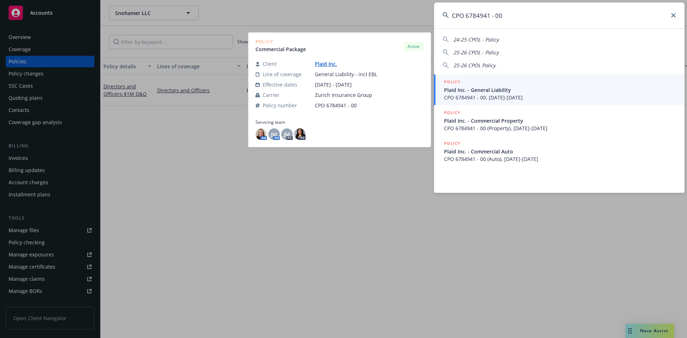
click at [480, 91] on span "Plaid Inc. - General Liability" at bounding box center [560, 90] width 232 height 8
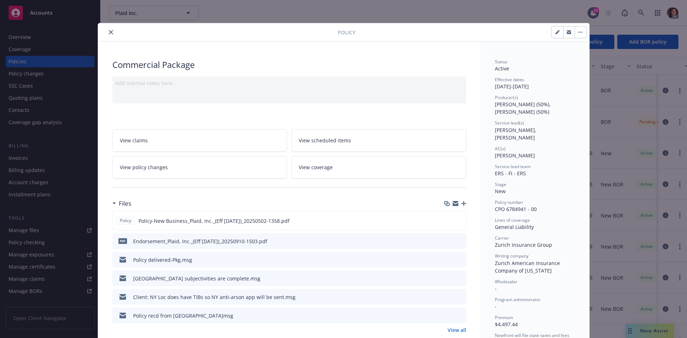
click at [109, 32] on icon "close" at bounding box center [111, 32] width 4 height 4
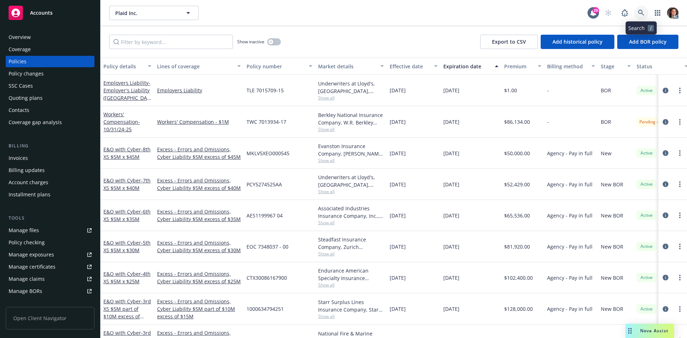
click at [646, 16] on link at bounding box center [641, 13] width 14 height 14
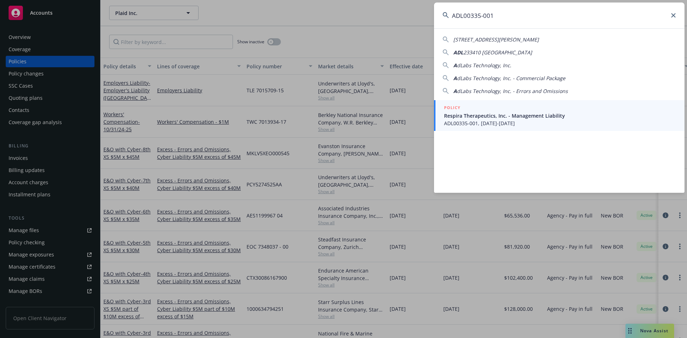
type input "ADL00335-001"
click at [520, 109] on div "POLICY" at bounding box center [560, 108] width 232 height 8
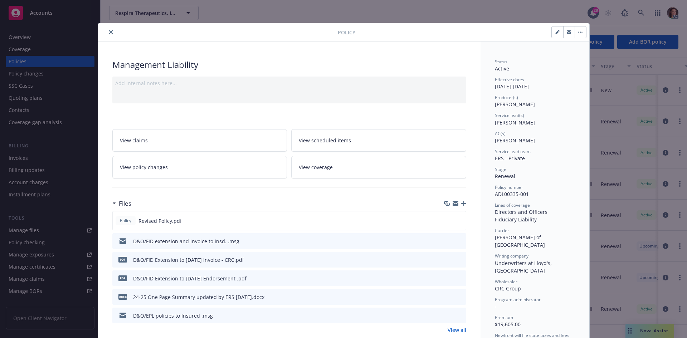
click at [456, 260] on icon "preview file" at bounding box center [459, 259] width 6 height 5
click at [107, 32] on button "close" at bounding box center [111, 32] width 9 height 9
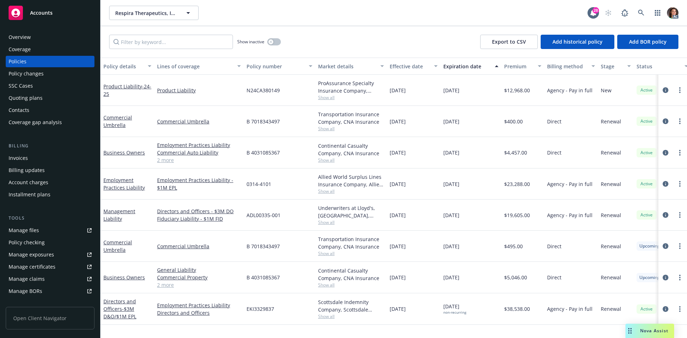
click at [649, 11] on div "AC" at bounding box center [639, 13] width 77 height 14
click at [647, 12] on link at bounding box center [641, 13] width 14 height 14
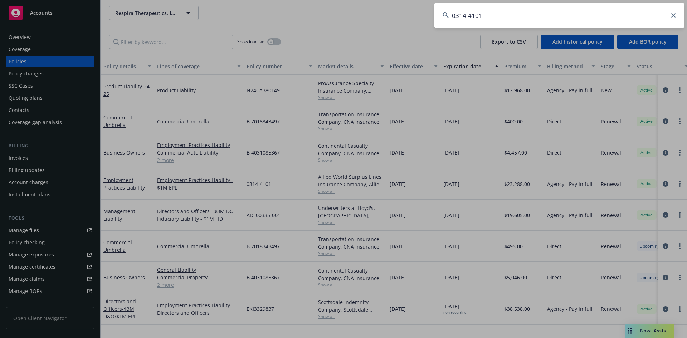
type input "0314-4101"
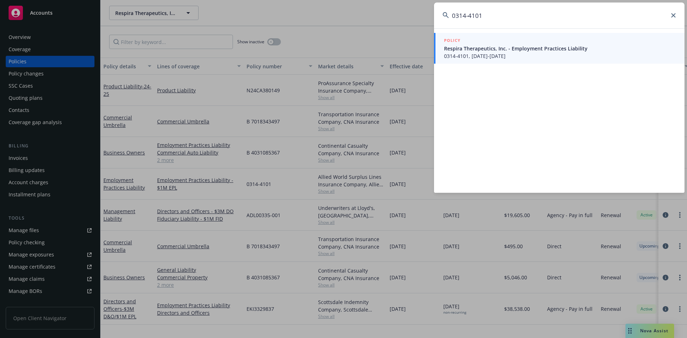
drag, startPoint x: 463, startPoint y: 43, endPoint x: 466, endPoint y: 49, distance: 6.9
click at [466, 49] on span "Respira Therapeutics, Inc. - Employment Practices Liability" at bounding box center [560, 49] width 232 height 8
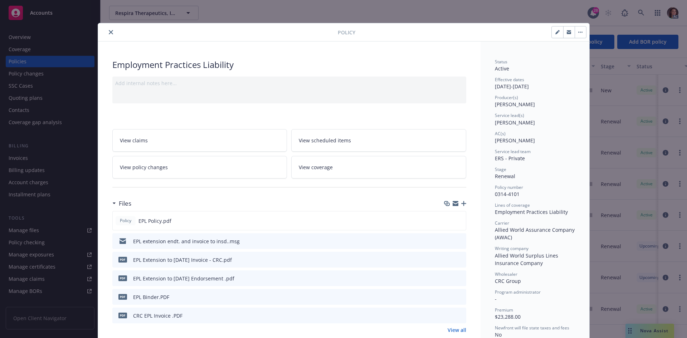
click at [456, 315] on icon "preview file" at bounding box center [459, 315] width 6 height 5
click at [109, 32] on icon "close" at bounding box center [111, 32] width 4 height 4
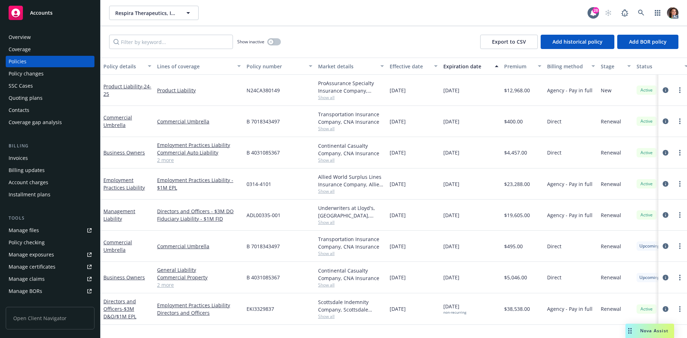
click at [382, 68] on div "button" at bounding box center [383, 66] width 4 height 16
click at [409, 66] on div "Effective date" at bounding box center [409, 67] width 40 height 8
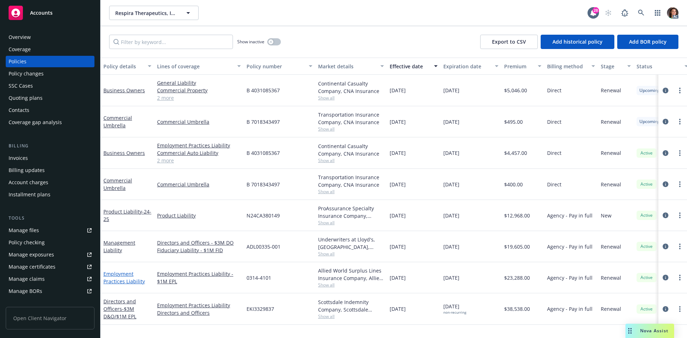
click at [123, 275] on link "Employment Practices Liability" at bounding box center [123, 277] width 41 height 14
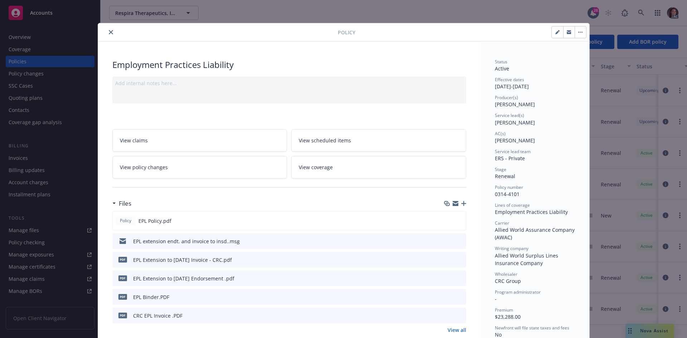
scroll to position [21, 0]
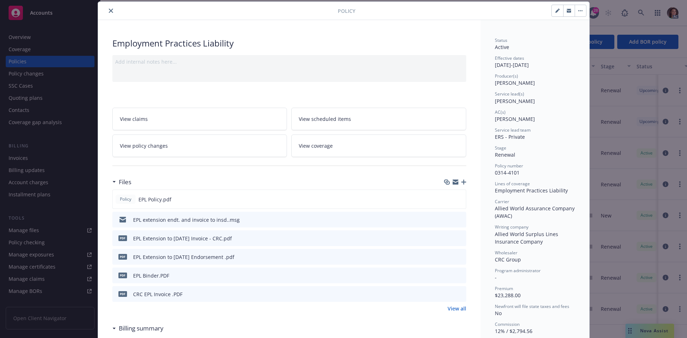
click at [449, 311] on link "View all" at bounding box center [456, 309] width 19 height 8
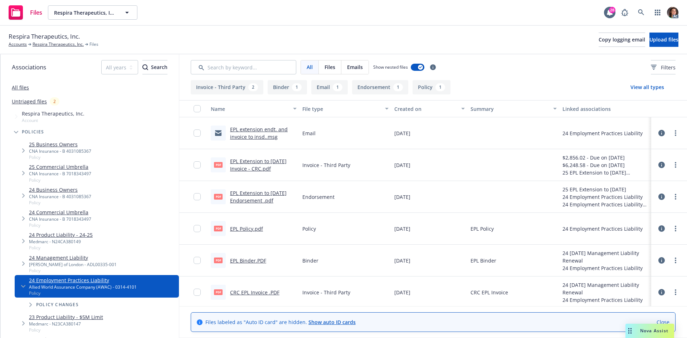
click at [258, 162] on link "EPL Extension to [DATE] Invoice - CRC.pdf" at bounding box center [258, 165] width 57 height 14
click at [643, 12] on icon at bounding box center [641, 12] width 6 height 6
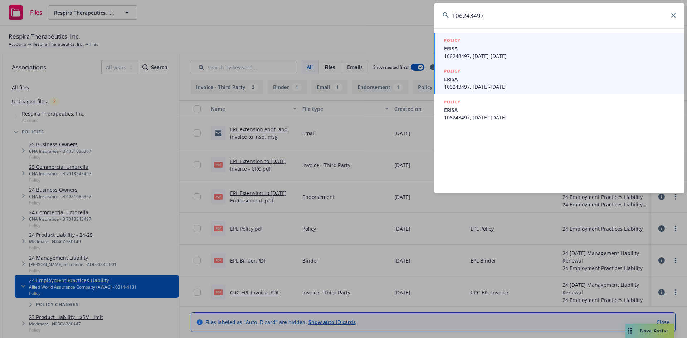
type input "106243497"
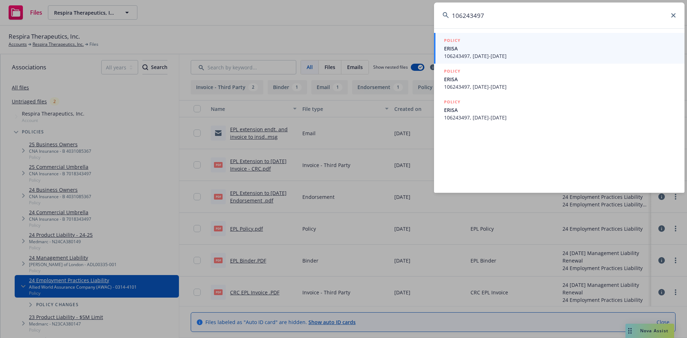
click at [476, 83] on span "ERISA" at bounding box center [560, 79] width 232 height 8
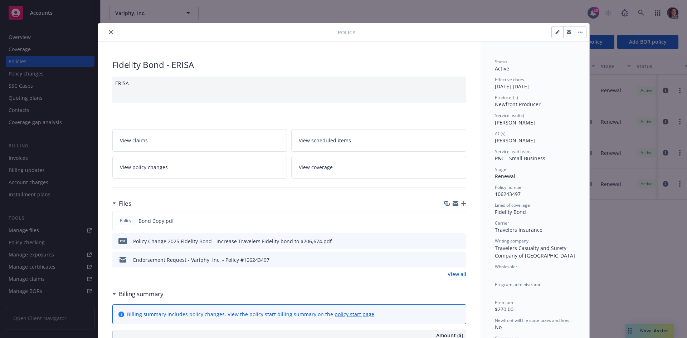
drag, startPoint x: 108, startPoint y: 35, endPoint x: 294, endPoint y: 0, distance: 189.5
click at [108, 35] on button "close" at bounding box center [111, 32] width 9 height 9
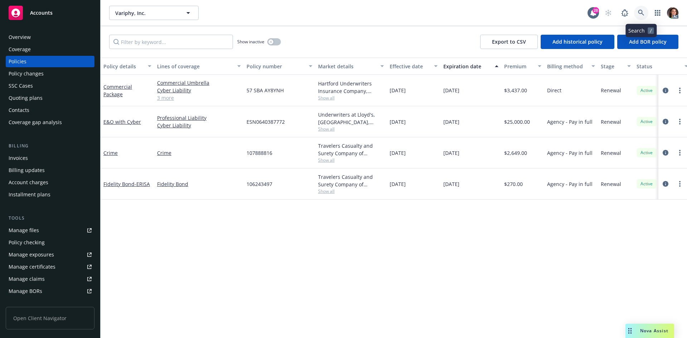
click at [642, 10] on icon at bounding box center [641, 13] width 6 height 6
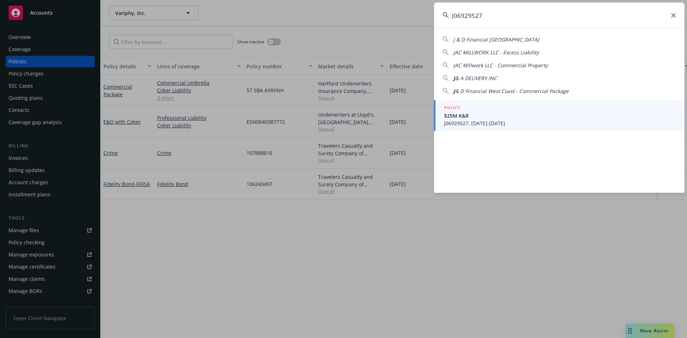
type input "J06929527"
click at [491, 108] on div "POLICY" at bounding box center [560, 108] width 232 height 8
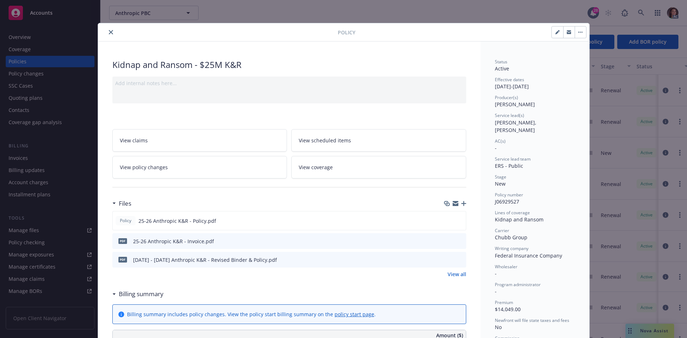
click at [456, 241] on icon "preview file" at bounding box center [459, 240] width 6 height 5
click at [111, 31] on button "close" at bounding box center [111, 32] width 9 height 9
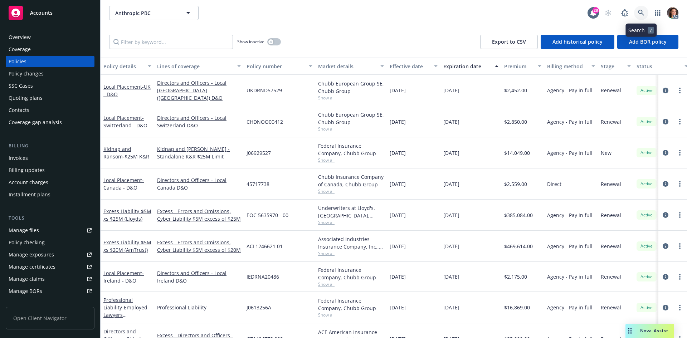
click at [638, 14] on icon at bounding box center [641, 13] width 6 height 6
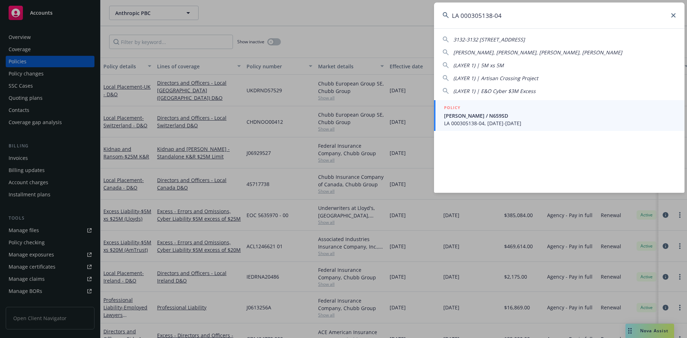
type input "LA 000305138-04"
click at [494, 117] on span "[PERSON_NAME] / N659SD" at bounding box center [560, 116] width 232 height 8
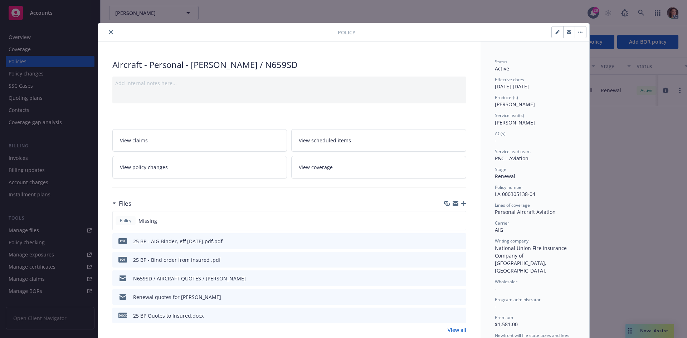
click at [453, 330] on link "View all" at bounding box center [456, 330] width 19 height 8
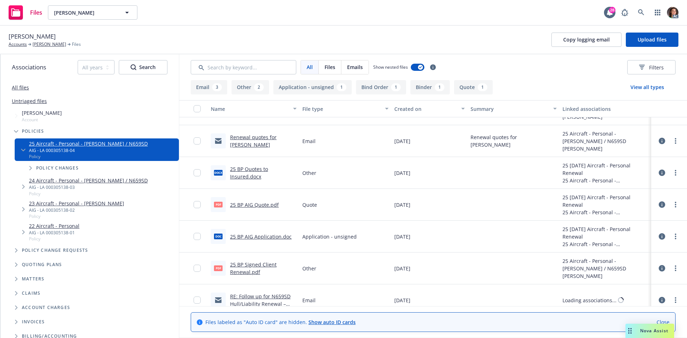
scroll to position [97, 0]
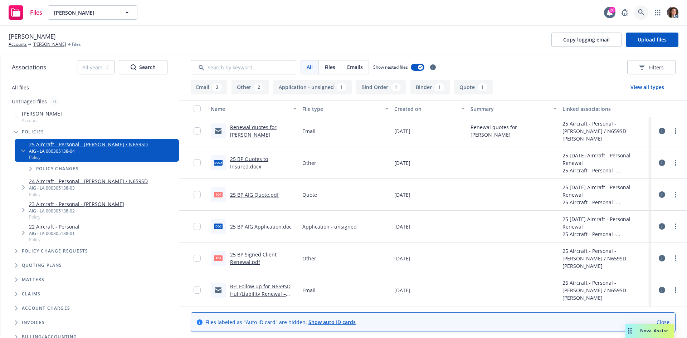
click at [644, 10] on link at bounding box center [641, 12] width 14 height 14
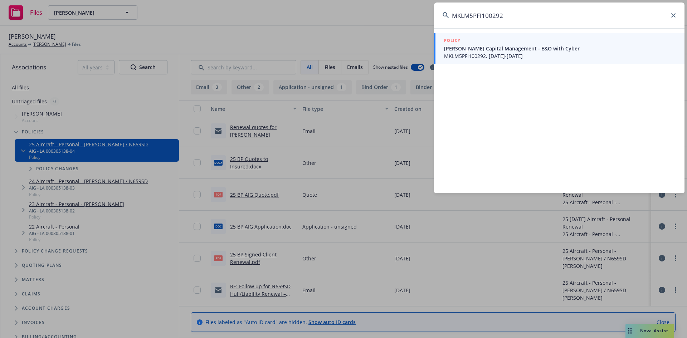
type input "MKLM5PFI100292"
click at [492, 54] on span "MKLM5PFI100292, [DATE]-[DATE]" at bounding box center [560, 56] width 232 height 8
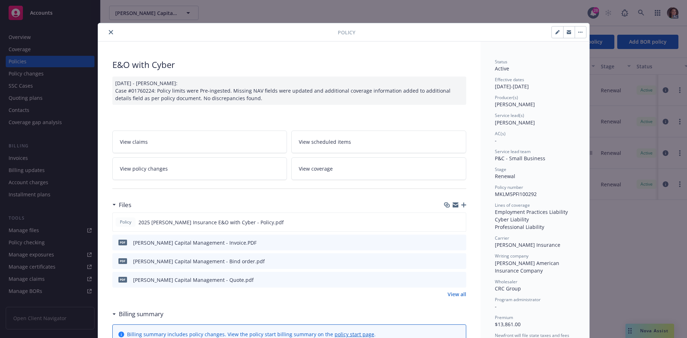
click at [456, 242] on icon "preview file" at bounding box center [459, 242] width 6 height 5
click at [109, 33] on icon "close" at bounding box center [111, 32] width 4 height 4
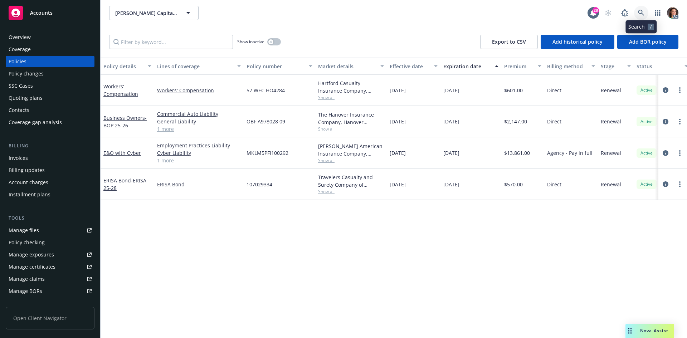
click at [639, 11] on icon at bounding box center [641, 13] width 6 height 6
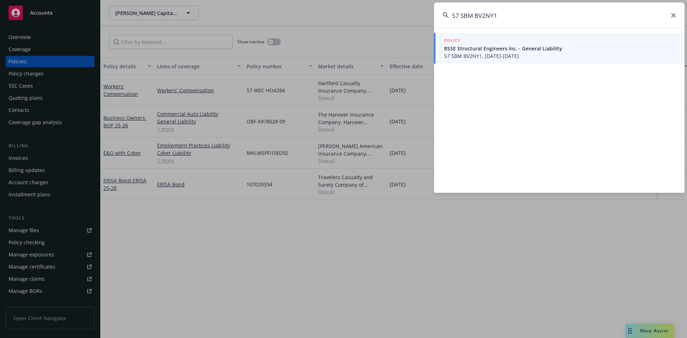
type input "57 SBM BV2NY1"
click at [466, 55] on span "57 SBM BV2NY1, [DATE]-[DATE]" at bounding box center [560, 56] width 232 height 8
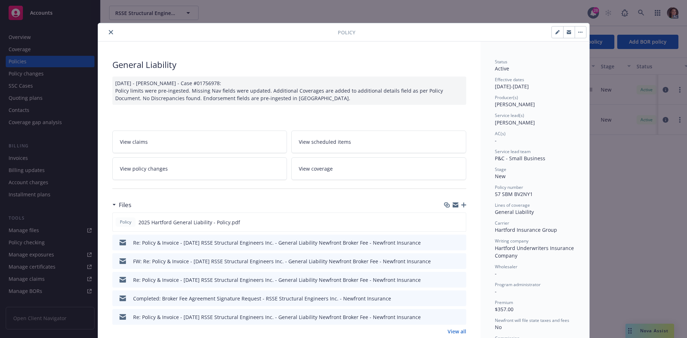
click at [111, 31] on button "close" at bounding box center [111, 32] width 9 height 9
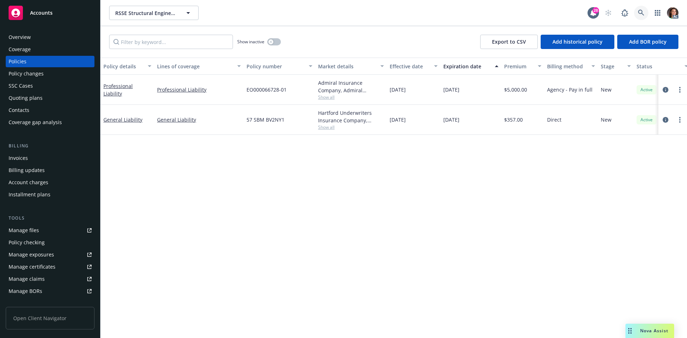
click at [636, 9] on link at bounding box center [641, 13] width 14 height 14
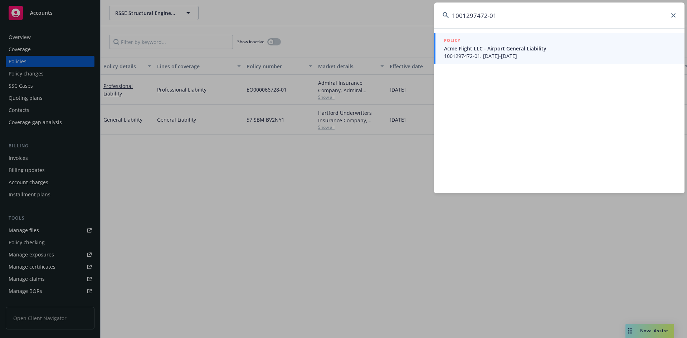
type input "1001297472-01"
click at [504, 46] on span "Acme Flight LLC - Airport General Liability" at bounding box center [560, 49] width 232 height 8
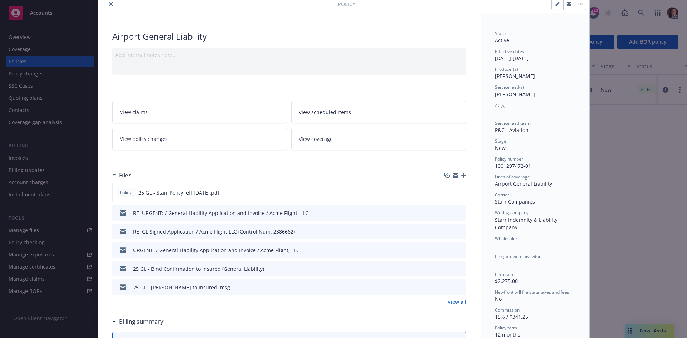
scroll to position [72, 0]
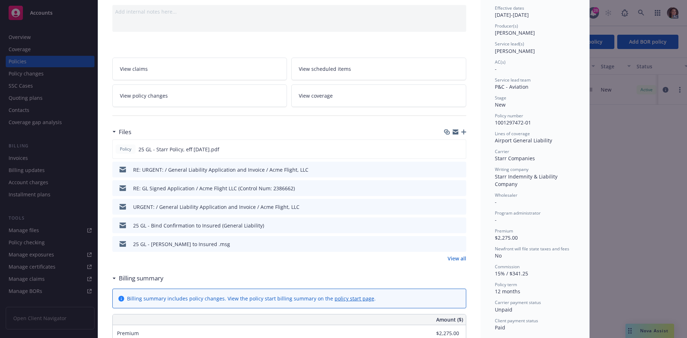
click at [455, 257] on link "View all" at bounding box center [456, 259] width 19 height 8
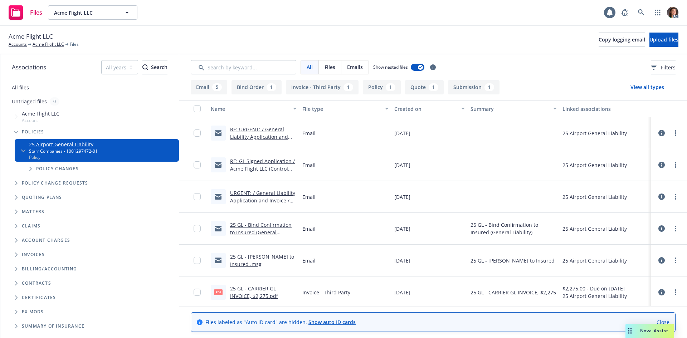
scroll to position [107, 0]
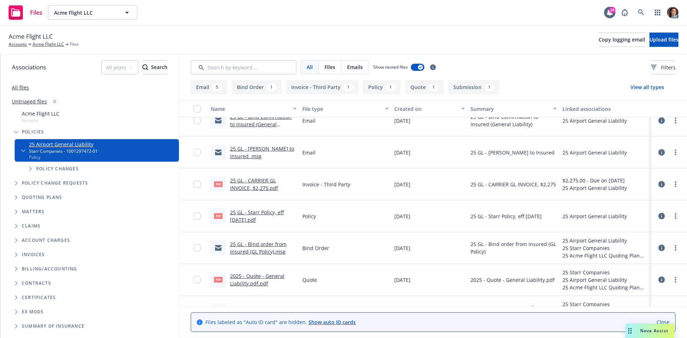
click at [259, 189] on link "25 GL - CARRIER GL INVOICE, $2,275.pdf" at bounding box center [254, 184] width 48 height 14
click at [641, 11] on icon at bounding box center [641, 12] width 6 height 6
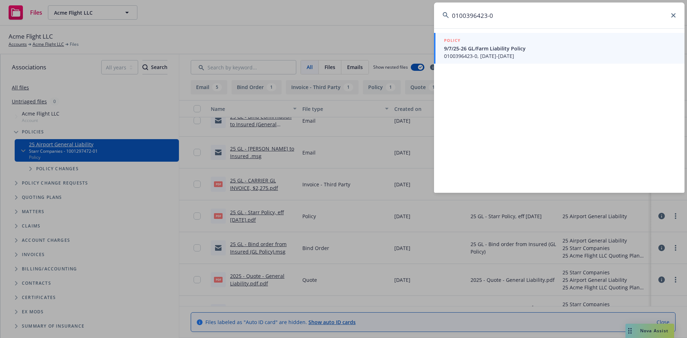
type input "0100396423-0"
click at [526, 44] on div "POLICY" at bounding box center [560, 41] width 232 height 8
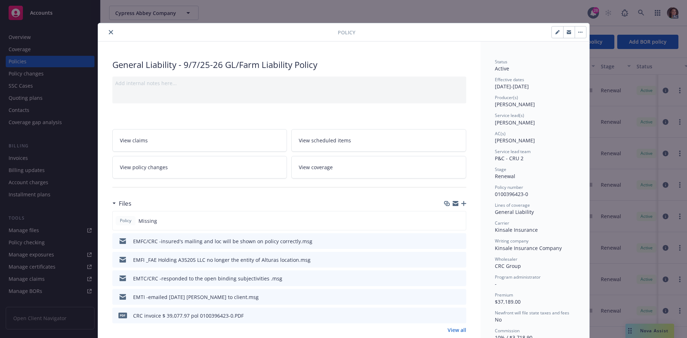
scroll to position [72, 0]
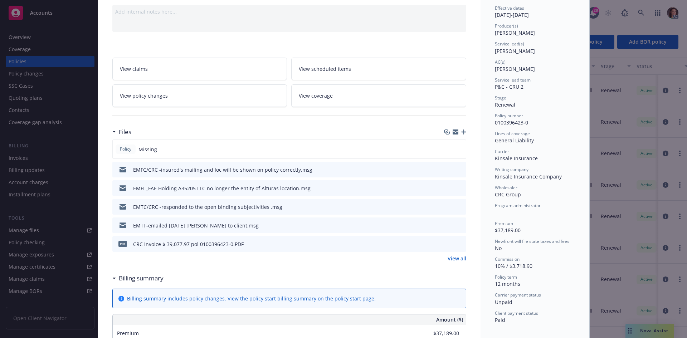
click at [458, 239] on div "PDF CRC invoice $ 39,077.97 pol 0100396423-0.PDF" at bounding box center [289, 244] width 354 height 16
click at [457, 241] on icon "preview file" at bounding box center [459, 243] width 6 height 5
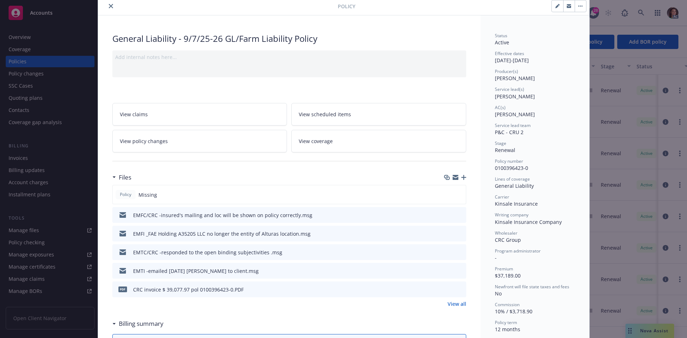
scroll to position [0, 0]
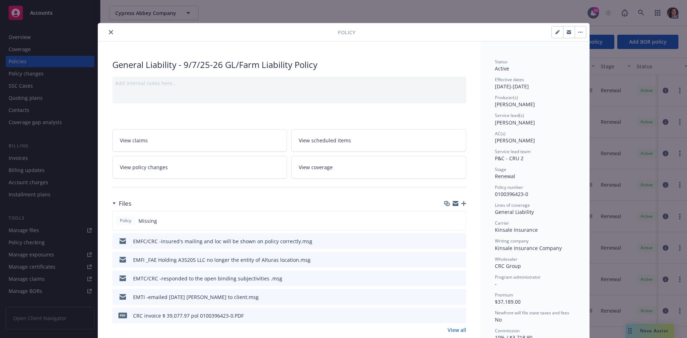
click at [109, 30] on icon "close" at bounding box center [111, 32] width 4 height 4
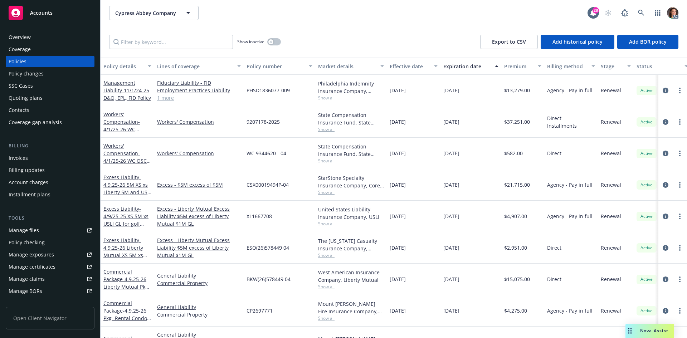
click at [633, 11] on div "AC" at bounding box center [639, 13] width 77 height 14
click at [637, 12] on link at bounding box center [641, 13] width 14 height 14
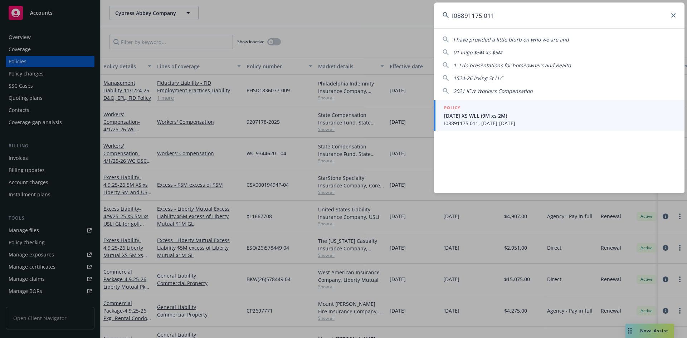
type input "I08891175 011"
click at [475, 107] on div "POLICY" at bounding box center [560, 108] width 232 height 8
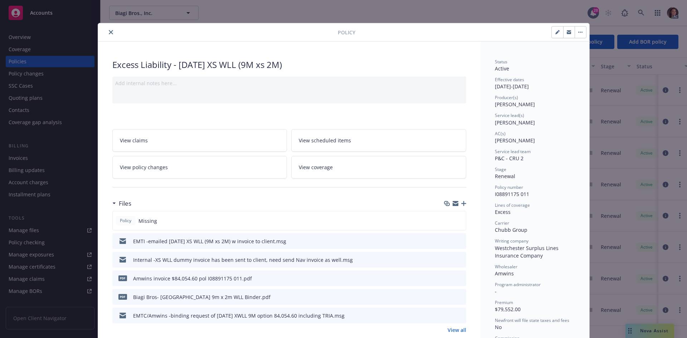
click at [457, 276] on icon "preview file" at bounding box center [459, 277] width 6 height 5
click at [110, 32] on icon "close" at bounding box center [111, 32] width 4 height 4
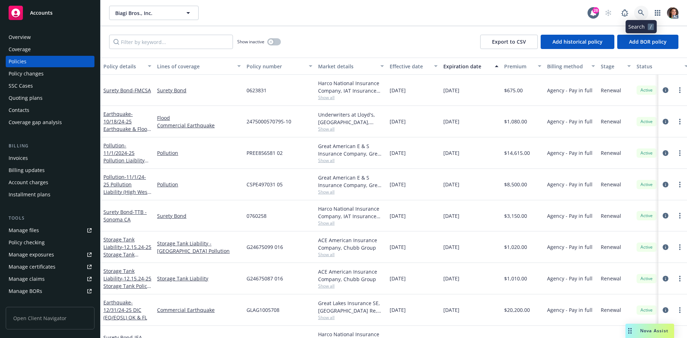
click at [636, 12] on link at bounding box center [641, 13] width 14 height 14
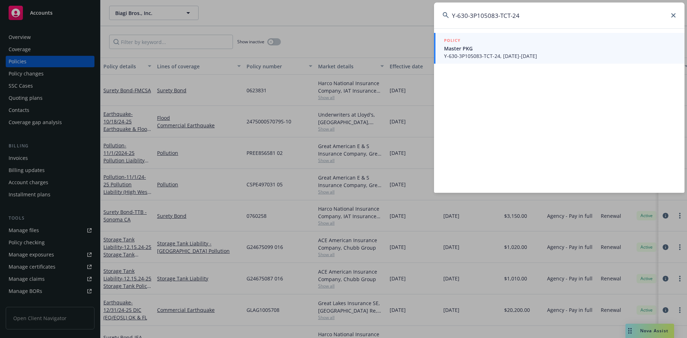
type input "Y-630-3P105083-TCT-24"
click at [495, 46] on span "Master PKG" at bounding box center [560, 49] width 232 height 8
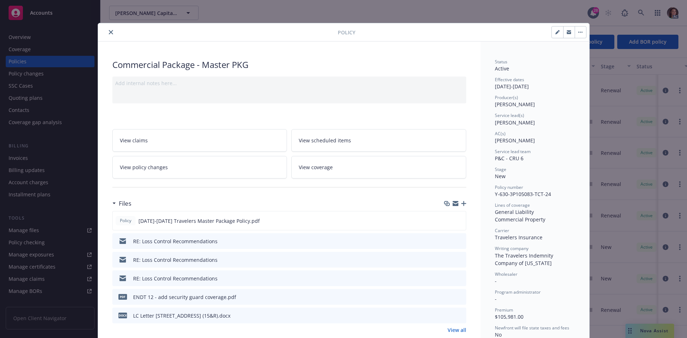
click at [111, 32] on button "close" at bounding box center [111, 32] width 9 height 9
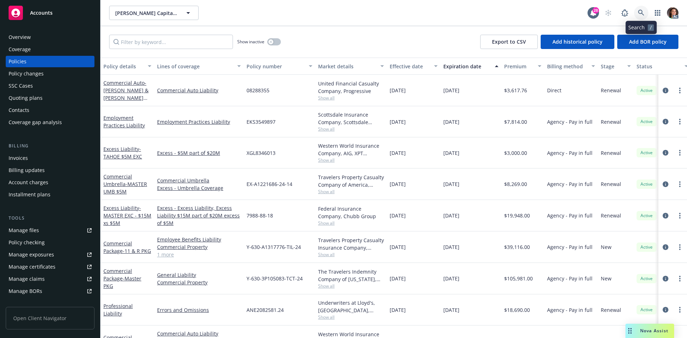
click at [640, 12] on icon at bounding box center [641, 13] width 6 height 6
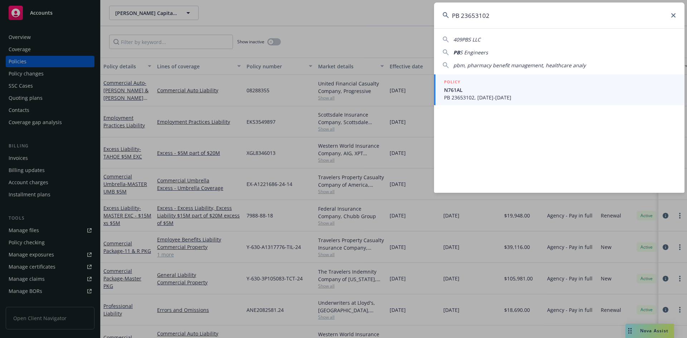
type input "PB 23653102"
click at [550, 78] on div "POLICY" at bounding box center [560, 82] width 232 height 8
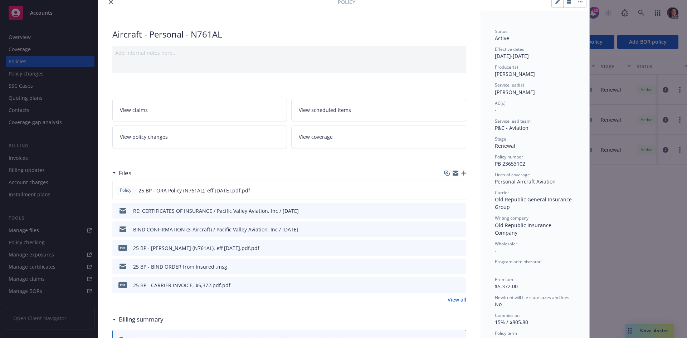
scroll to position [72, 0]
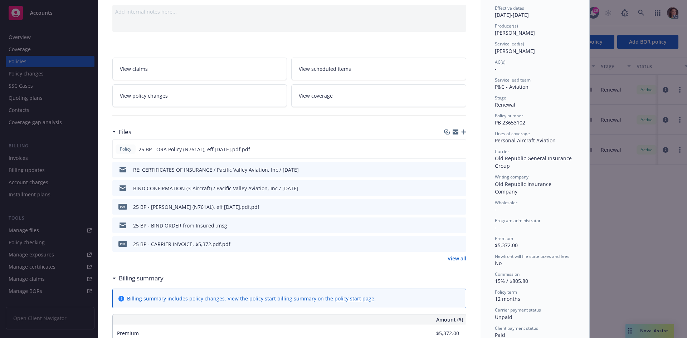
click at [456, 241] on icon "preview file" at bounding box center [459, 243] width 6 height 5
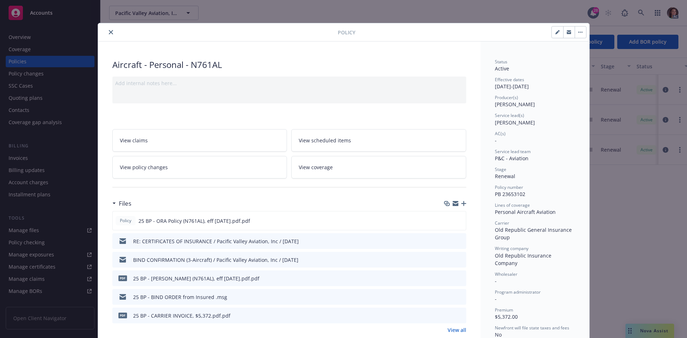
click at [104, 27] on div "Policy" at bounding box center [343, 32] width 491 height 18
click at [107, 30] on button "close" at bounding box center [111, 32] width 9 height 9
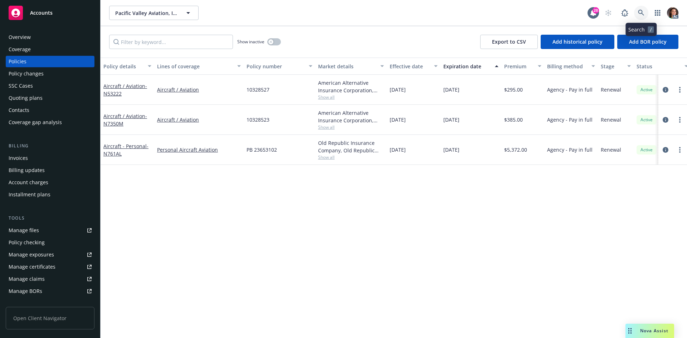
click at [640, 15] on icon at bounding box center [641, 13] width 6 height 6
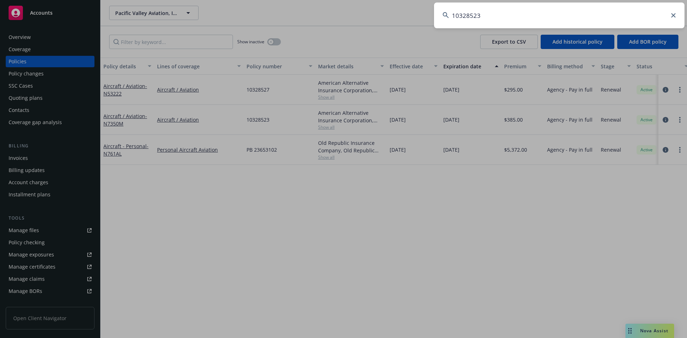
type input "10328523"
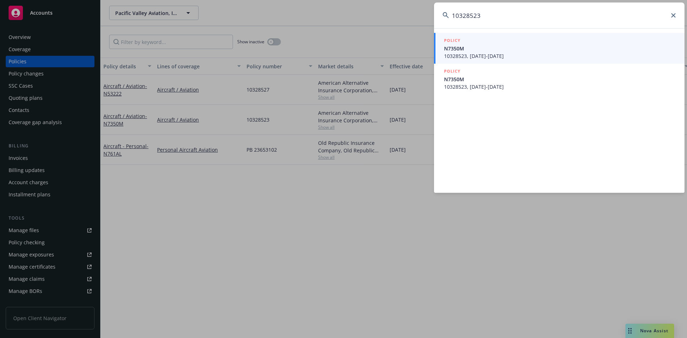
click at [471, 49] on span "N7350M" at bounding box center [560, 49] width 232 height 8
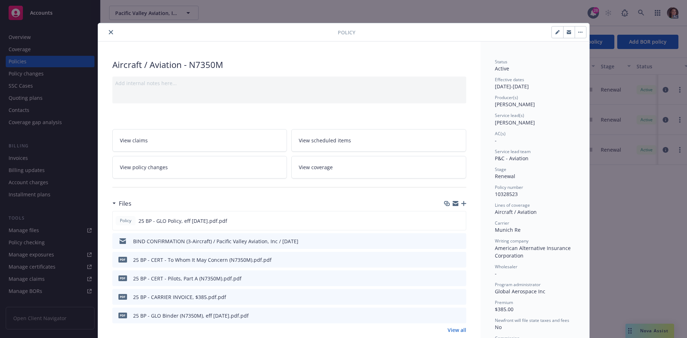
click at [459, 294] on icon "preview file" at bounding box center [459, 296] width 6 height 5
click at [110, 32] on button "close" at bounding box center [111, 32] width 9 height 9
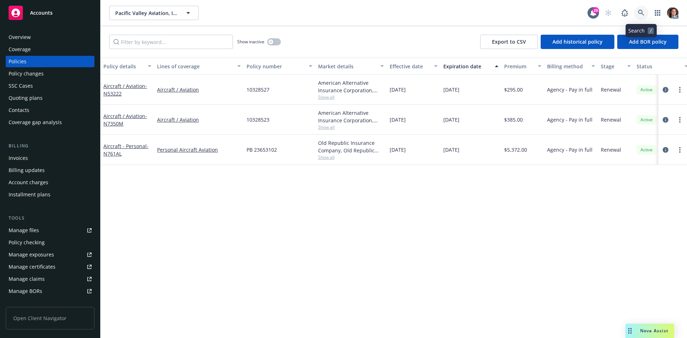
click at [638, 12] on icon at bounding box center [641, 13] width 6 height 6
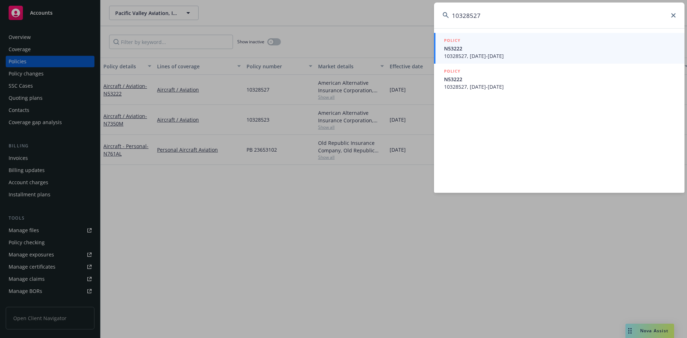
type input "10328527"
click at [482, 54] on span "10328527, [DATE]-[DATE]" at bounding box center [560, 56] width 232 height 8
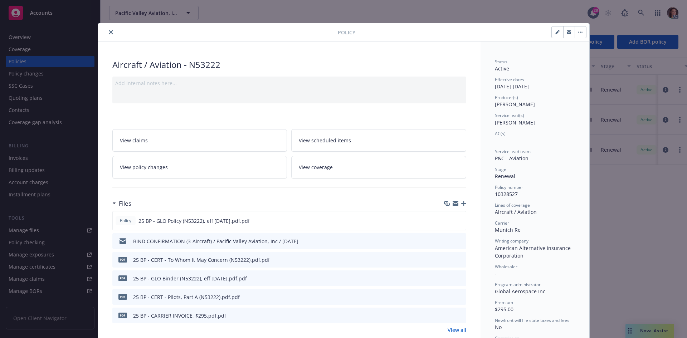
click at [458, 314] on icon "preview file" at bounding box center [459, 315] width 6 height 5
click at [107, 29] on button "close" at bounding box center [111, 32] width 9 height 9
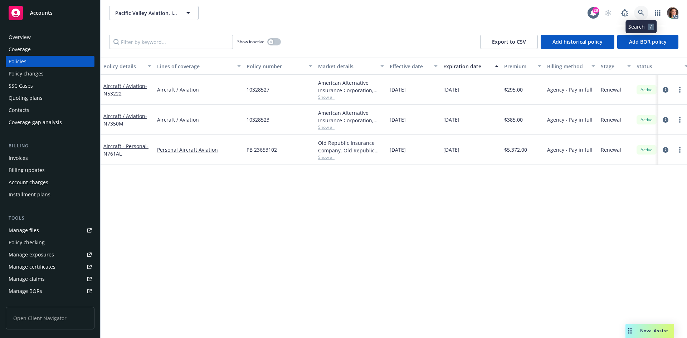
click at [635, 16] on link at bounding box center [641, 13] width 14 height 14
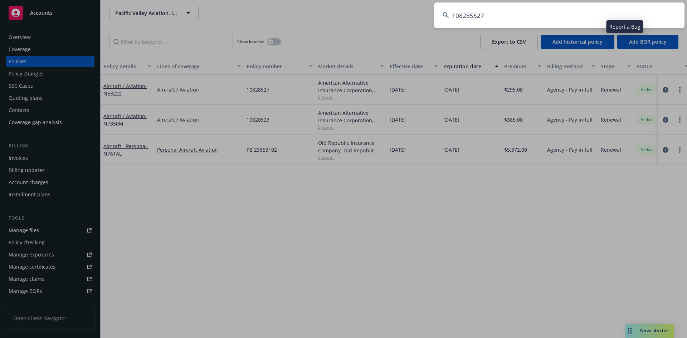
type input "108285527"
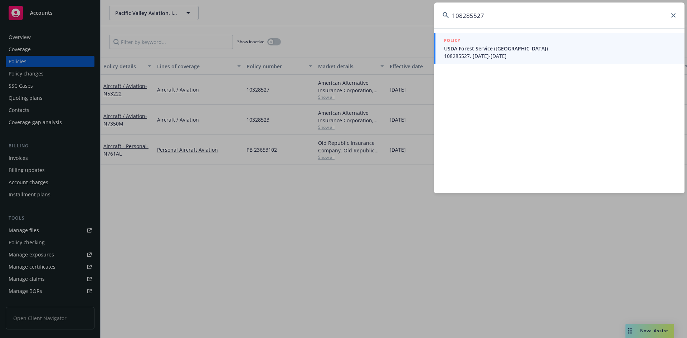
click at [504, 56] on span "108285527, [DATE]-[DATE]" at bounding box center [560, 56] width 232 height 8
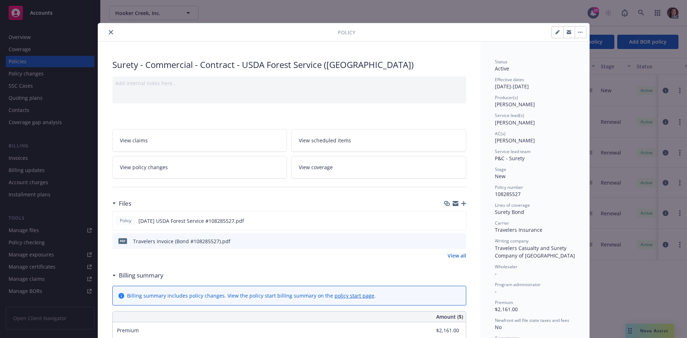
click at [109, 29] on button "close" at bounding box center [111, 32] width 9 height 9
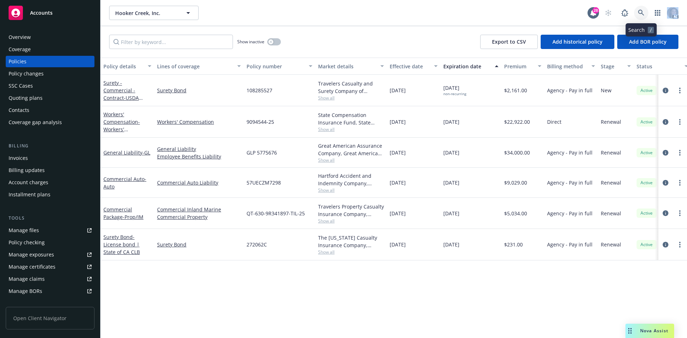
click at [642, 10] on icon at bounding box center [641, 13] width 6 height 6
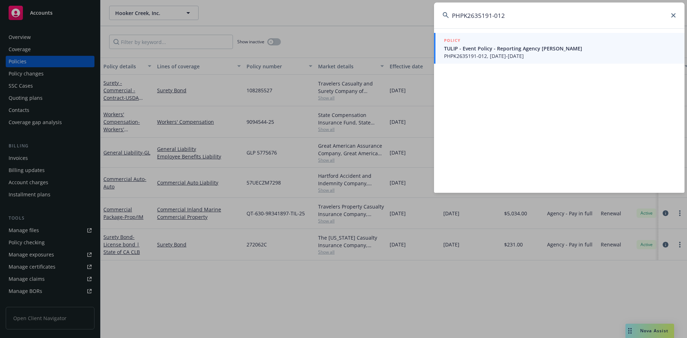
type input "PHPK2635191-012"
click at [500, 50] on span "TULIP - Event Policy - Reporting Agency [PERSON_NAME]" at bounding box center [560, 49] width 232 height 8
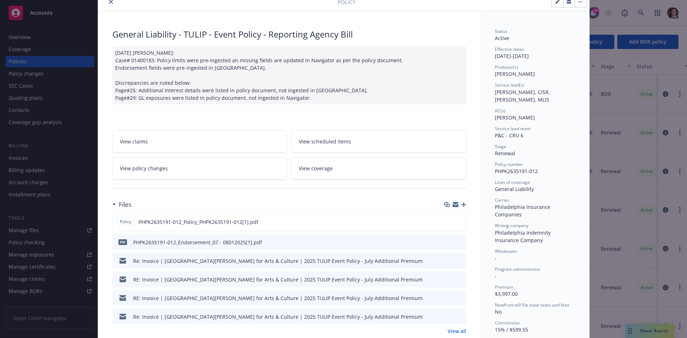
scroll to position [107, 0]
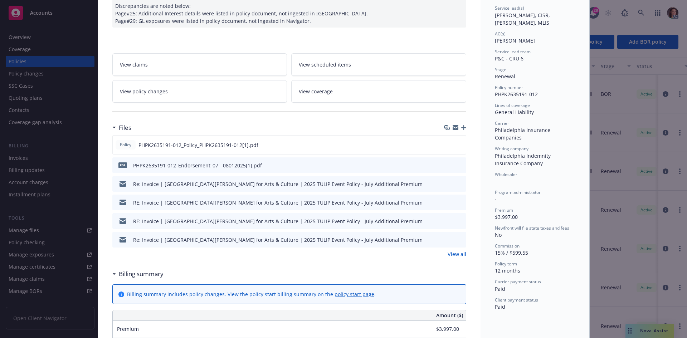
click at [451, 258] on link "View all" at bounding box center [456, 254] width 19 height 8
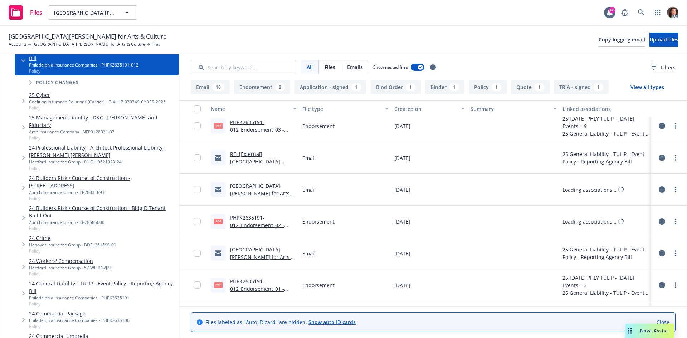
scroll to position [393, 0]
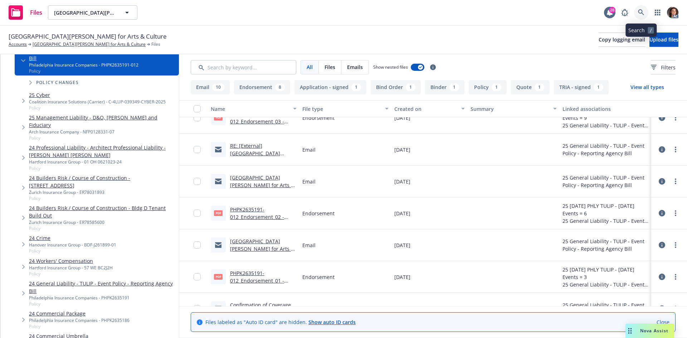
click at [642, 11] on icon at bounding box center [641, 12] width 6 height 6
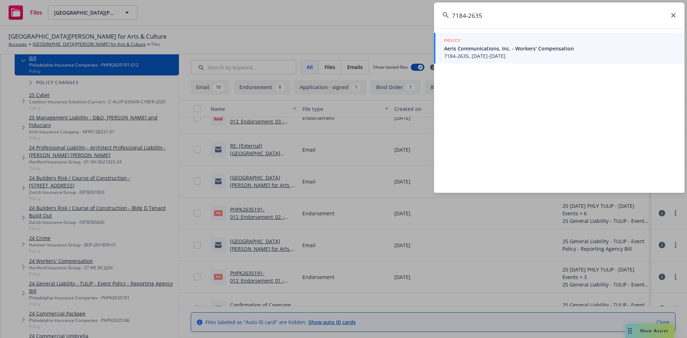
type input "7184-2635"
drag, startPoint x: 482, startPoint y: 52, endPoint x: 468, endPoint y: 52, distance: 13.9
click at [482, 52] on span "Aeris Communications, Inc. - Workers' Compensation" at bounding box center [560, 49] width 232 height 8
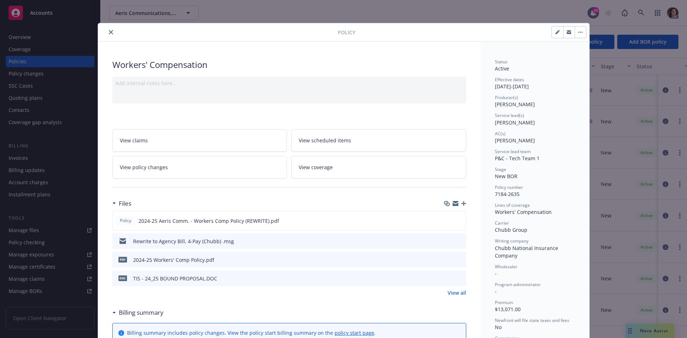
click at [109, 33] on icon "close" at bounding box center [111, 32] width 4 height 4
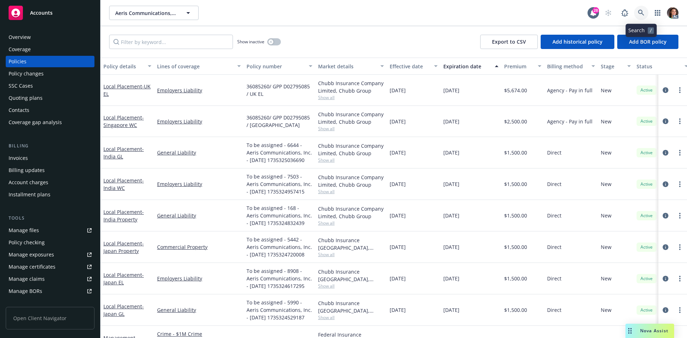
click at [639, 11] on icon at bounding box center [641, 13] width 6 height 6
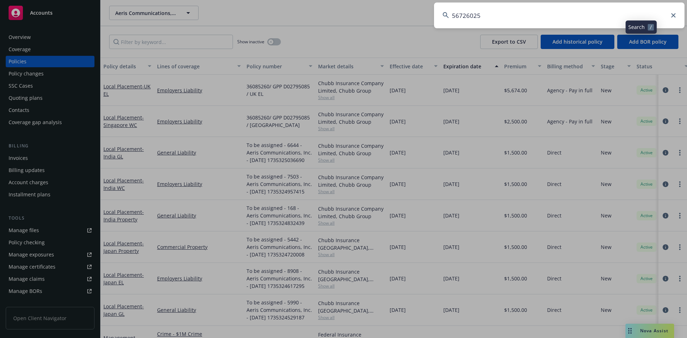
type input "56726025"
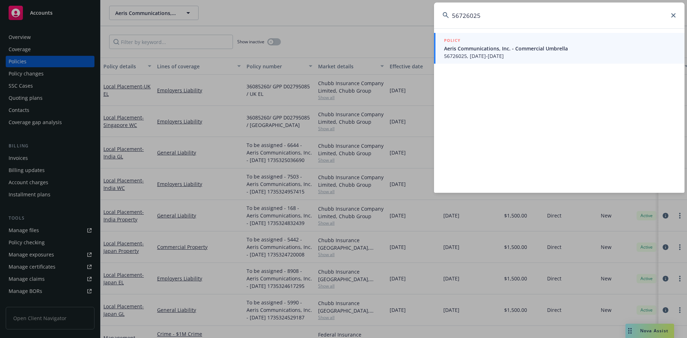
click at [471, 52] on span "56726025, 12/20/2024-12/20/2025" at bounding box center [560, 56] width 232 height 8
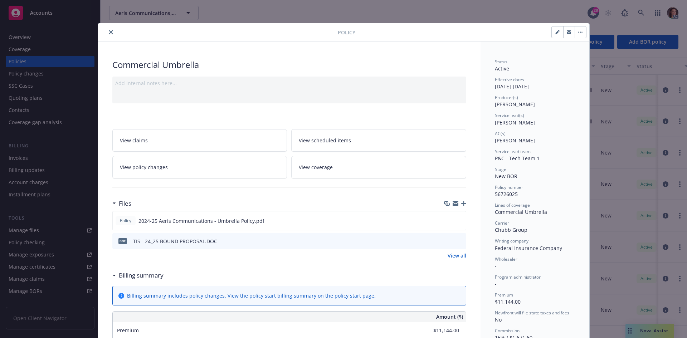
drag, startPoint x: 106, startPoint y: 32, endPoint x: 141, endPoint y: 23, distance: 36.0
click at [109, 32] on icon "close" at bounding box center [111, 32] width 4 height 4
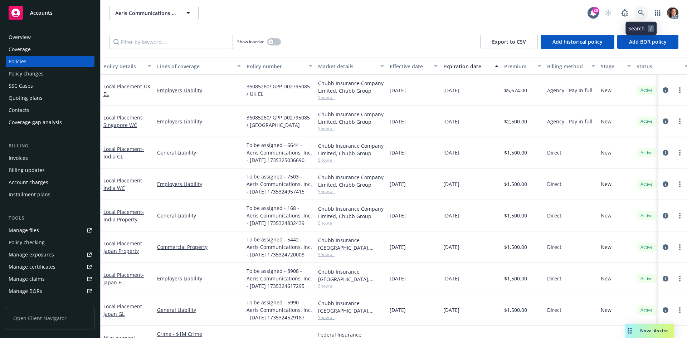
click at [641, 18] on link at bounding box center [641, 13] width 14 height 14
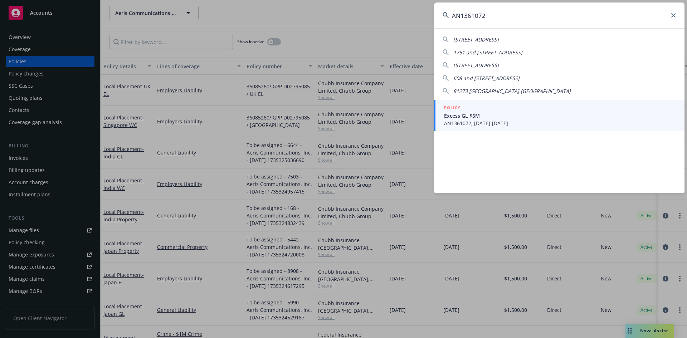
type input "AN1361072"
click at [472, 109] on div "POLICY" at bounding box center [560, 108] width 232 height 8
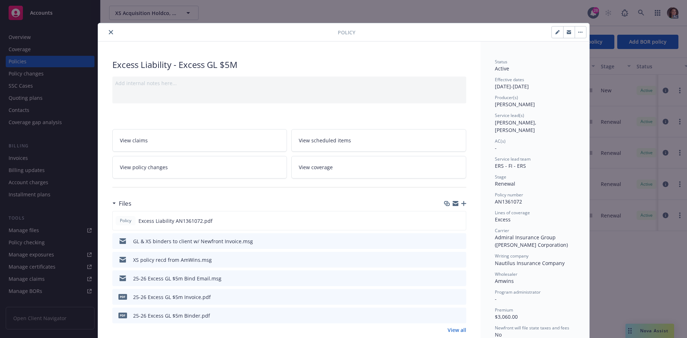
click at [458, 296] on icon "preview file" at bounding box center [459, 296] width 6 height 5
click at [109, 31] on icon "close" at bounding box center [111, 32] width 4 height 4
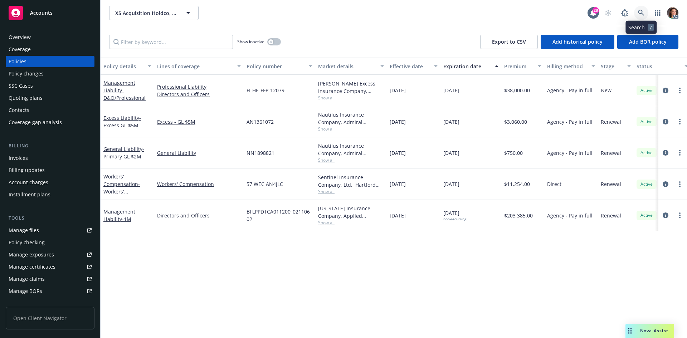
click at [637, 11] on link at bounding box center [641, 13] width 14 height 14
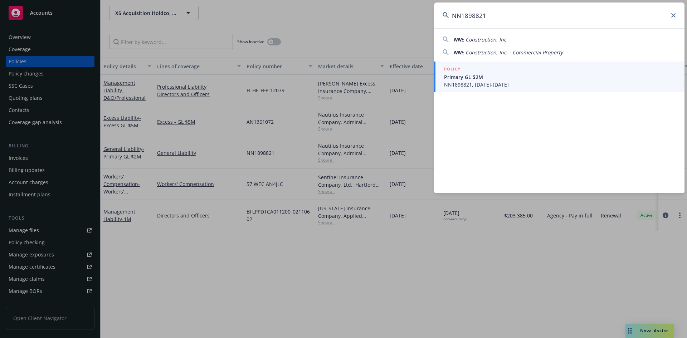
type input "NN1898821"
click at [486, 84] on span "NN1898821, 09/01/2025-09/01/2026" at bounding box center [560, 85] width 232 height 8
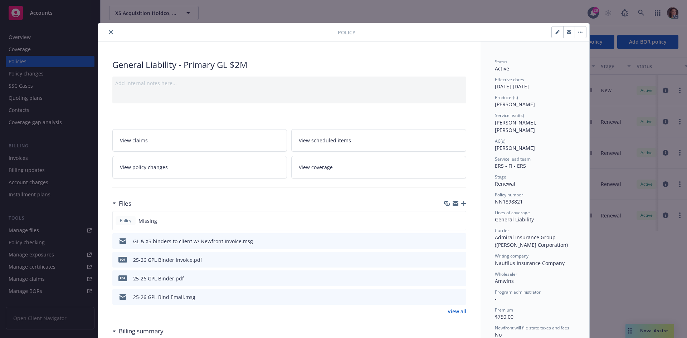
click at [456, 259] on icon "preview file" at bounding box center [459, 259] width 6 height 5
click at [109, 34] on icon "close" at bounding box center [111, 32] width 4 height 4
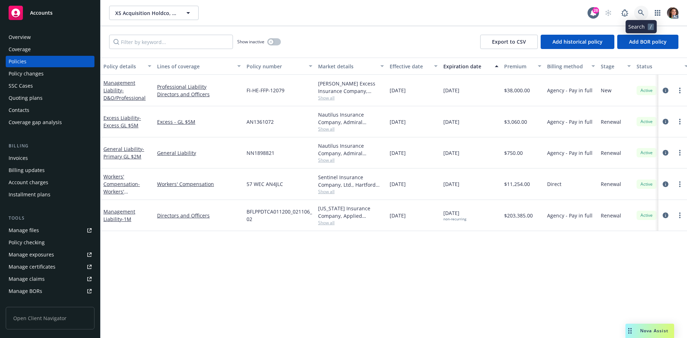
click at [636, 14] on link at bounding box center [641, 13] width 14 height 14
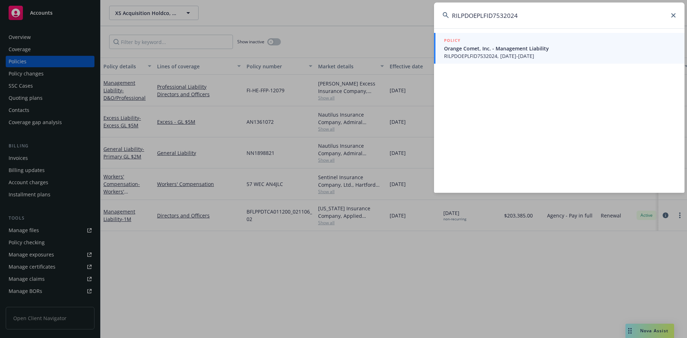
type input "RILPDOEPLFID7532024"
drag, startPoint x: 462, startPoint y: 53, endPoint x: 461, endPoint y: 57, distance: 4.3
click at [461, 57] on span "RILPDOEPLFID7532024, 08/29/2024-09/12/2025" at bounding box center [560, 56] width 232 height 8
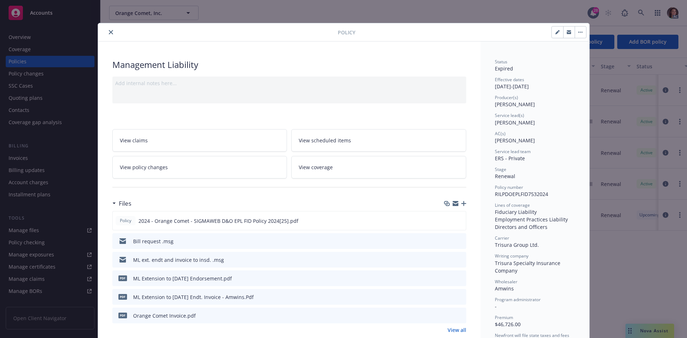
click at [457, 299] on button at bounding box center [460, 297] width 6 height 8
click at [456, 297] on icon "preview file" at bounding box center [459, 296] width 6 height 5
click at [108, 35] on button "close" at bounding box center [111, 32] width 9 height 9
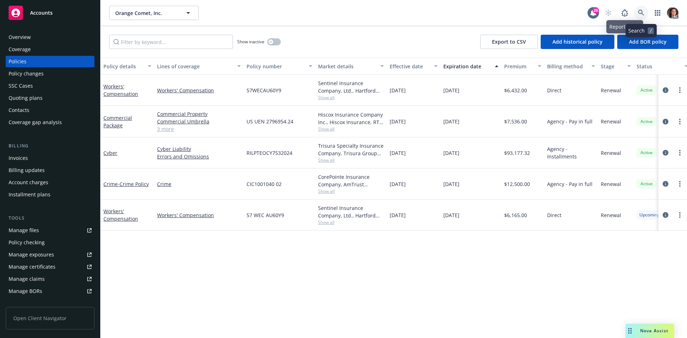
click at [637, 16] on link at bounding box center [641, 13] width 14 height 14
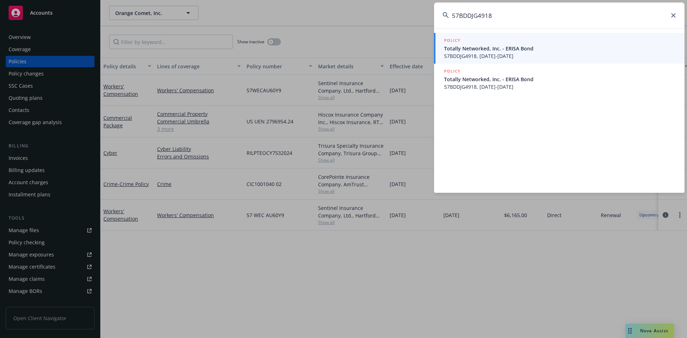
type input "57BDDJG4918"
click at [474, 53] on span "57BDDJG4918, 09/03/2025-09/03/2026" at bounding box center [560, 56] width 232 height 8
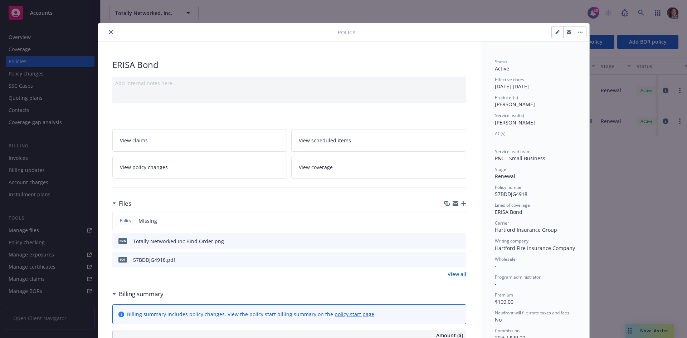
click at [106, 36] on div "Policy" at bounding box center [343, 32] width 491 height 18
click at [109, 33] on icon "close" at bounding box center [111, 32] width 4 height 4
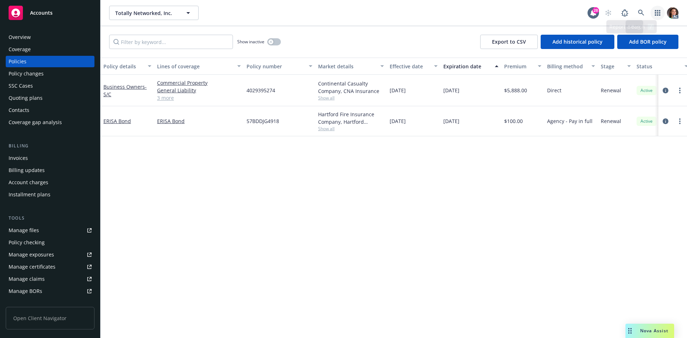
click at [650, 13] on link "button" at bounding box center [657, 13] width 14 height 14
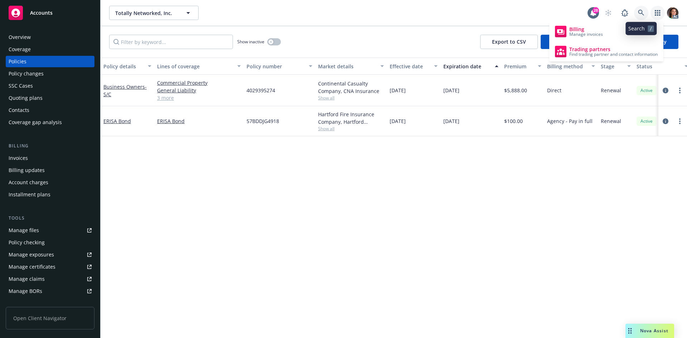
click at [645, 13] on link at bounding box center [641, 13] width 14 height 14
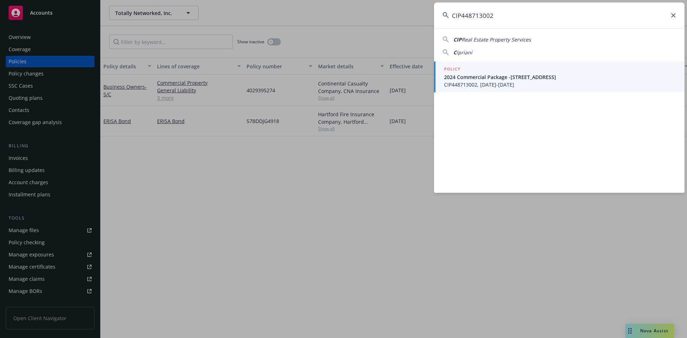
type input "CIP448713002"
drag, startPoint x: 481, startPoint y: 75, endPoint x: 477, endPoint y: 71, distance: 5.6
click at [481, 75] on span "2024 Commercial Package -624 Church St., Sterling, VA" at bounding box center [560, 77] width 232 height 8
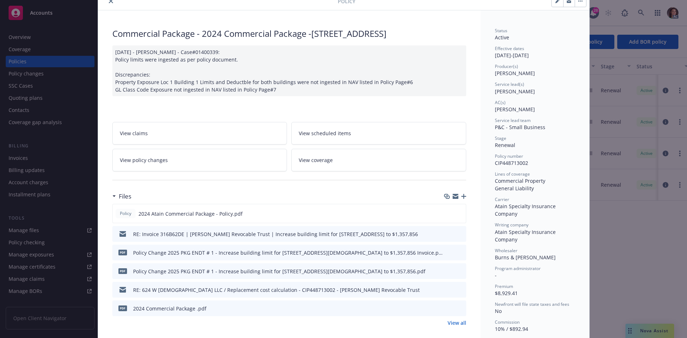
scroll to position [107, 0]
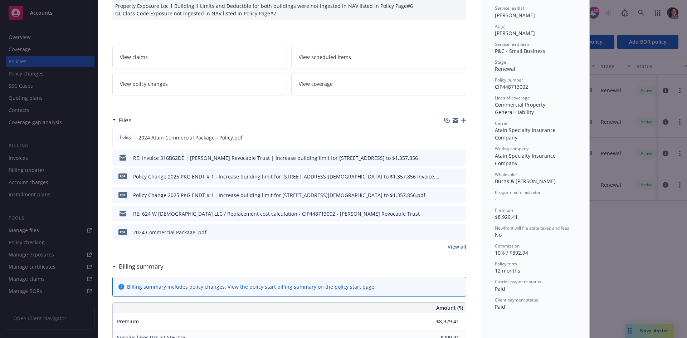
click at [456, 175] on icon "preview file" at bounding box center [459, 175] width 6 height 5
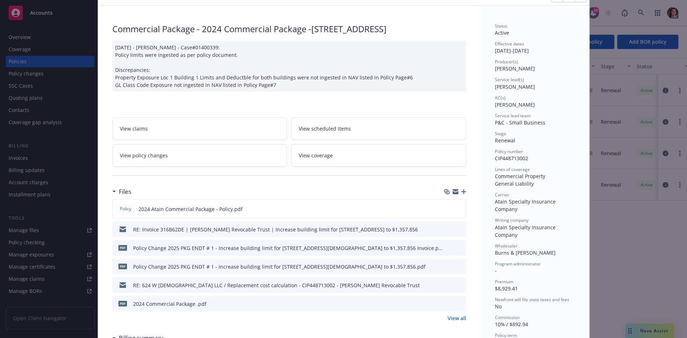
scroll to position [0, 0]
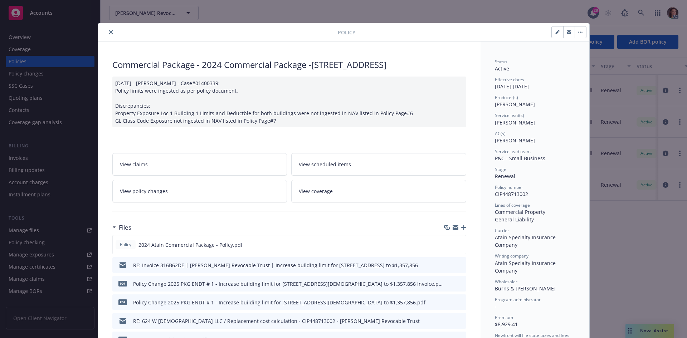
drag, startPoint x: 107, startPoint y: 33, endPoint x: 275, endPoint y: 13, distance: 170.0
click at [109, 33] on icon "close" at bounding box center [111, 32] width 4 height 4
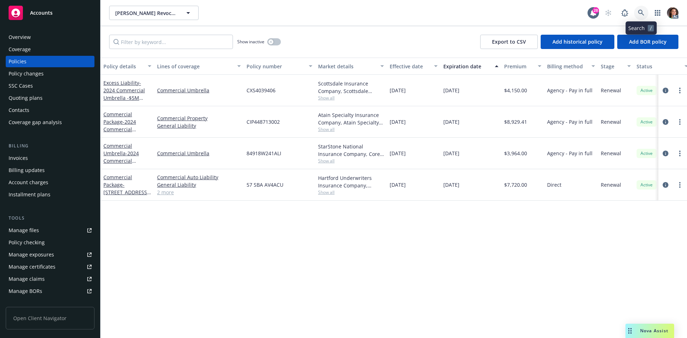
click at [646, 13] on link at bounding box center [641, 13] width 14 height 14
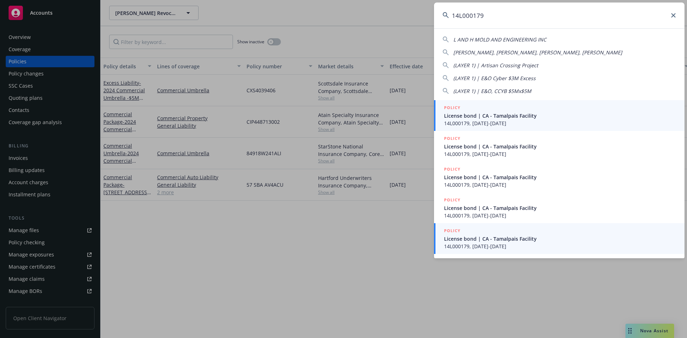
type input "14L000179"
click at [494, 237] on span "License bond | CA - Tamalpais Facility" at bounding box center [560, 239] width 232 height 8
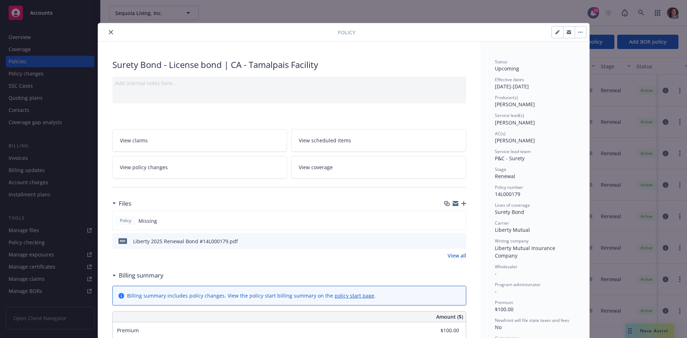
click at [460, 240] on button "preview file" at bounding box center [459, 240] width 8 height 6
click at [109, 33] on icon "close" at bounding box center [111, 32] width 4 height 4
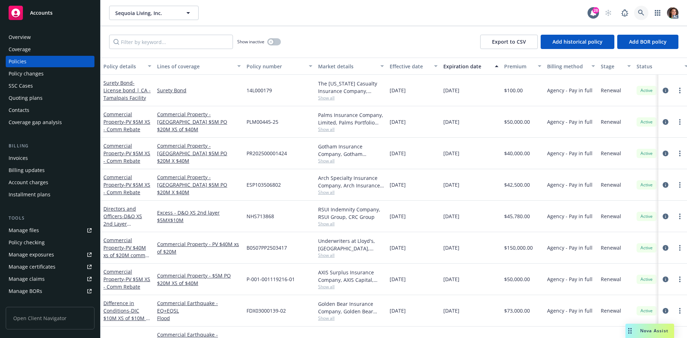
click at [636, 16] on link at bounding box center [641, 13] width 14 height 14
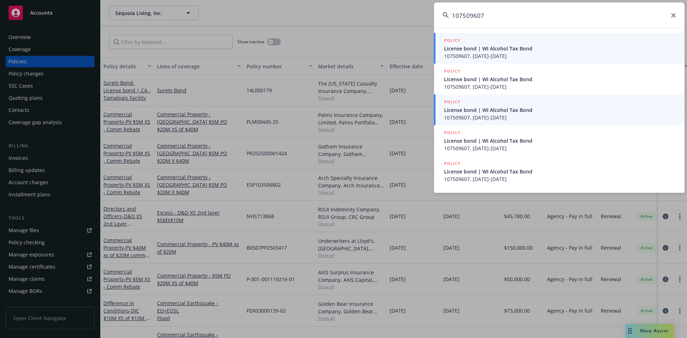
type input "107509607"
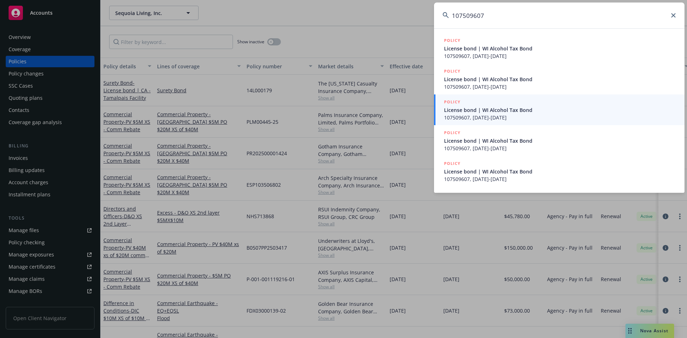
click at [459, 114] on span "107509607, 09/20/2025-09/20/2026" at bounding box center [560, 118] width 232 height 8
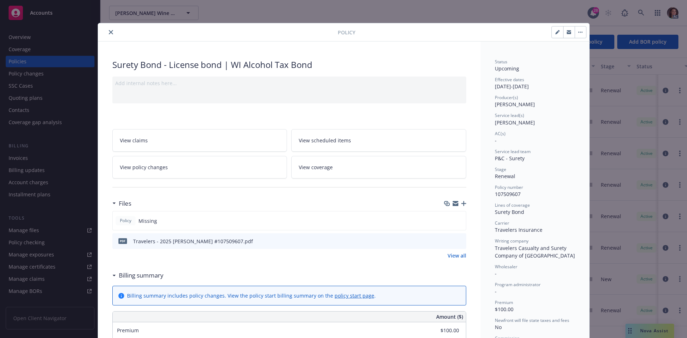
click at [109, 31] on icon "close" at bounding box center [111, 32] width 4 height 4
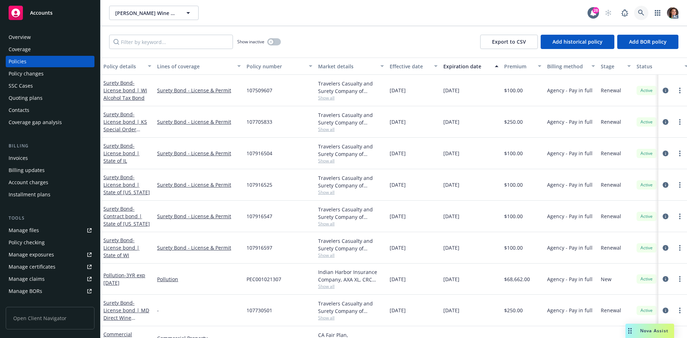
click at [639, 13] on icon at bounding box center [641, 13] width 6 height 6
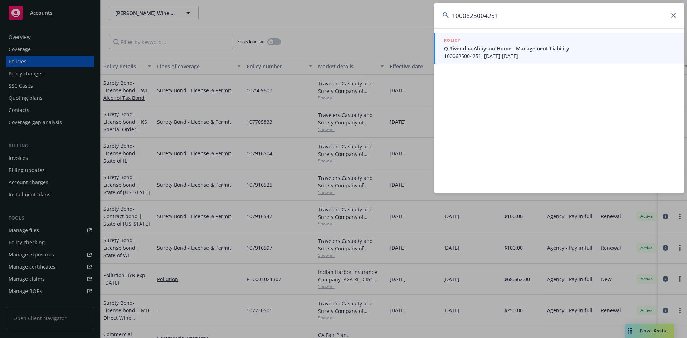
type input "1000625004251"
click at [473, 54] on span "1000625004251, 08/27/2025-07/01/2026" at bounding box center [560, 56] width 232 height 8
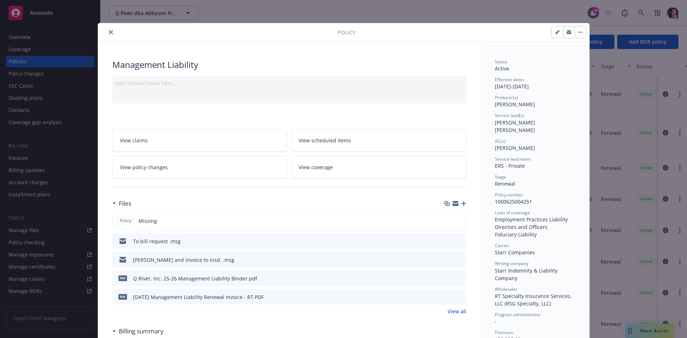
click at [457, 297] on icon "preview file" at bounding box center [459, 296] width 6 height 5
click at [108, 34] on button "close" at bounding box center [111, 32] width 9 height 9
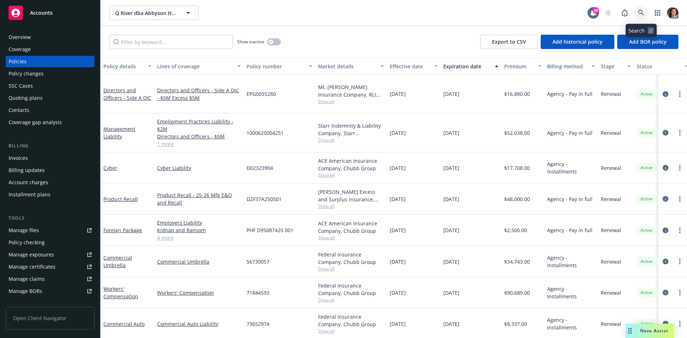
click at [639, 14] on icon at bounding box center [641, 13] width 6 height 6
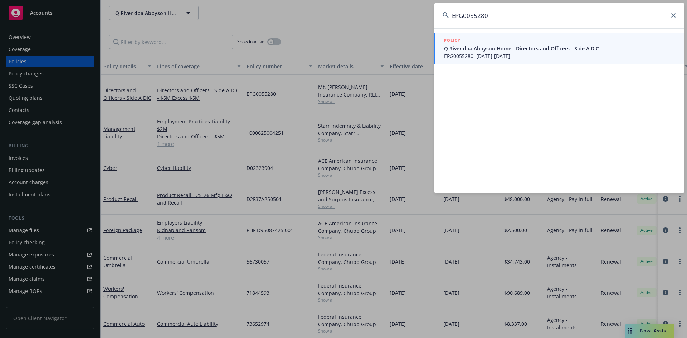
type input "EPG0055280"
drag, startPoint x: 488, startPoint y: 31, endPoint x: 481, endPoint y: 45, distance: 16.3
click at [483, 46] on span "Q River dba Abbyson Home - Directors and Officers - Side A DIC" at bounding box center [560, 49] width 232 height 8
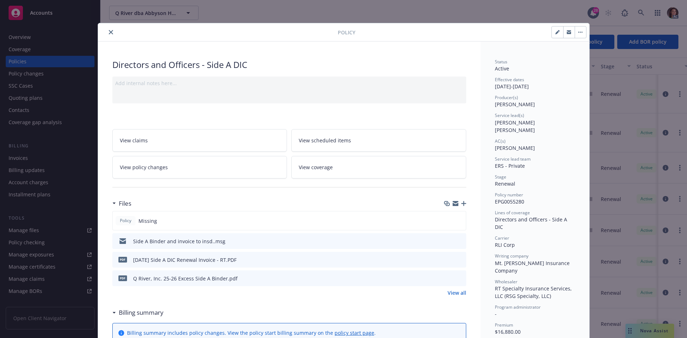
click at [457, 258] on icon "preview file" at bounding box center [459, 259] width 6 height 5
click at [108, 30] on button "close" at bounding box center [111, 32] width 9 height 9
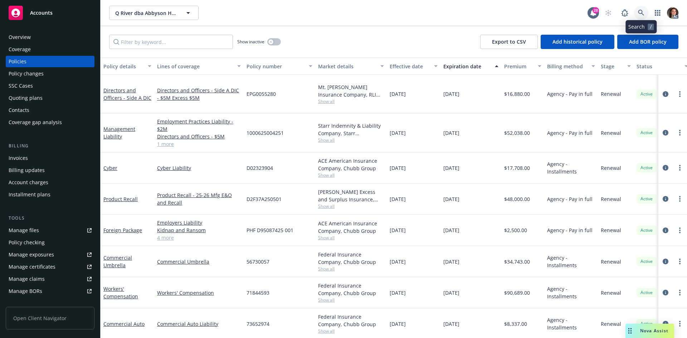
click at [639, 14] on icon at bounding box center [641, 13] width 6 height 6
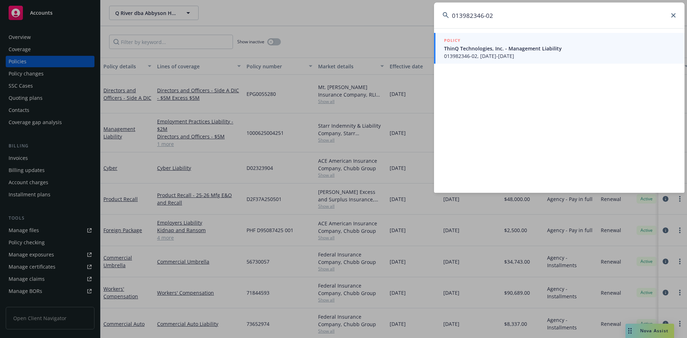
type input "013982346-02"
click at [472, 40] on div "POLICY" at bounding box center [560, 41] width 232 height 8
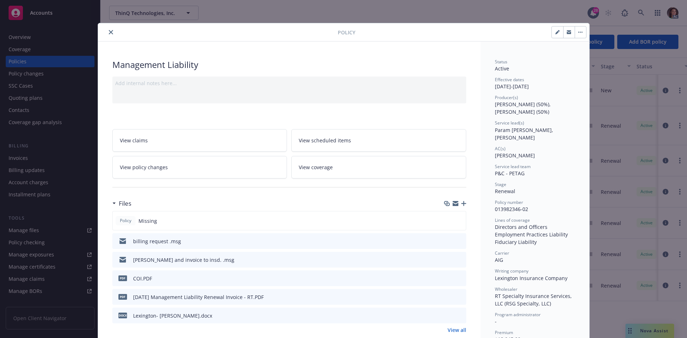
click at [459, 296] on icon "preview file" at bounding box center [459, 296] width 6 height 5
click at [109, 32] on icon "close" at bounding box center [111, 32] width 4 height 4
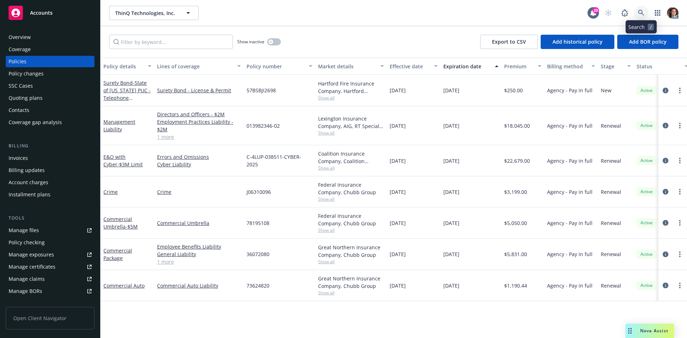
click at [645, 9] on link at bounding box center [641, 13] width 14 height 14
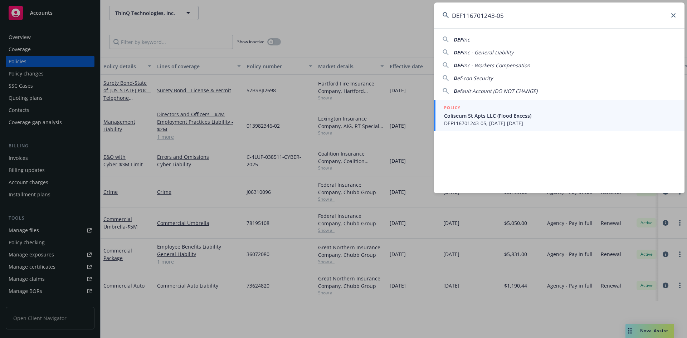
type input "DEF116701243-05"
click at [492, 116] on span "Coliseum St Apts LLC (Flood Excess)" at bounding box center [560, 116] width 232 height 8
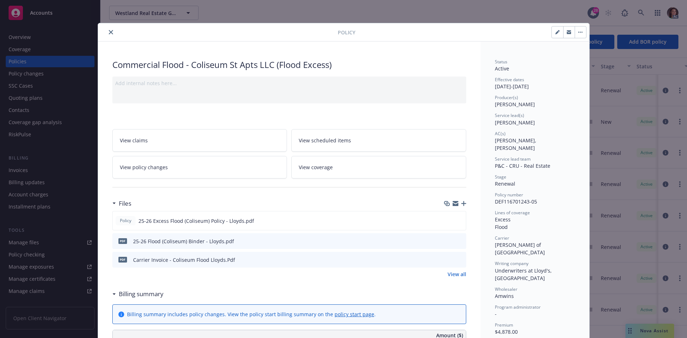
click at [456, 257] on icon "preview file" at bounding box center [459, 259] width 6 height 5
click at [109, 32] on icon "close" at bounding box center [111, 32] width 4 height 4
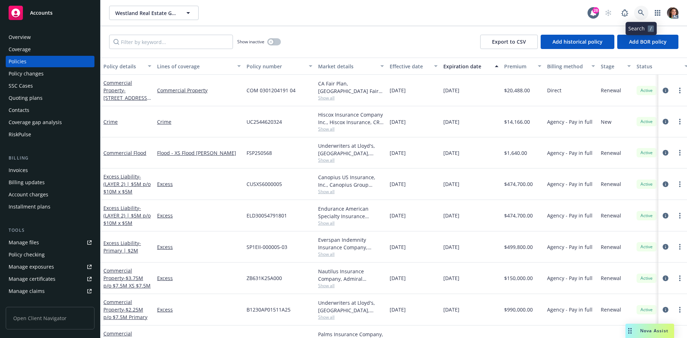
click at [638, 13] on icon at bounding box center [641, 13] width 6 height 6
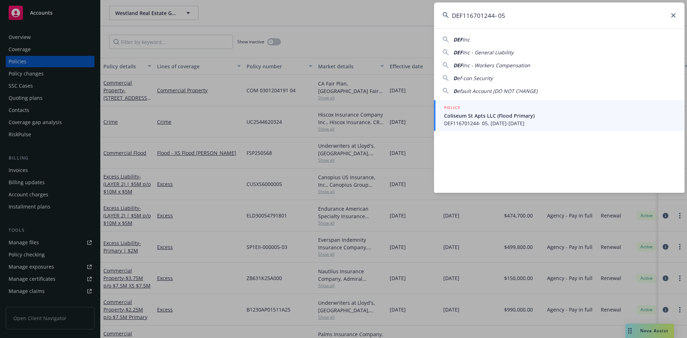
type input "DEF116701244- 05"
drag, startPoint x: 475, startPoint y: 104, endPoint x: 462, endPoint y: 85, distance: 23.2
click at [475, 104] on div "POLICY" at bounding box center [560, 108] width 232 height 8
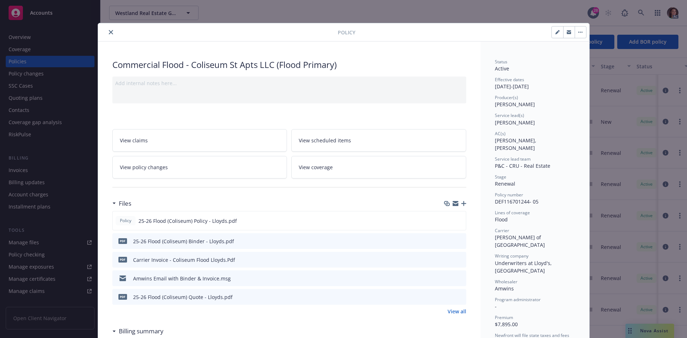
click at [456, 258] on icon "preview file" at bounding box center [459, 259] width 6 height 5
click at [109, 32] on icon "close" at bounding box center [111, 32] width 4 height 4
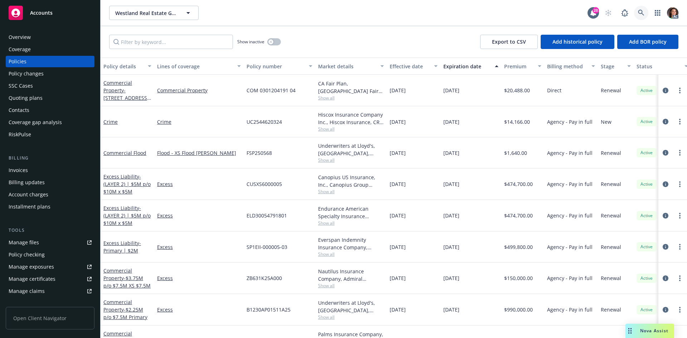
click at [634, 13] on link at bounding box center [641, 13] width 14 height 14
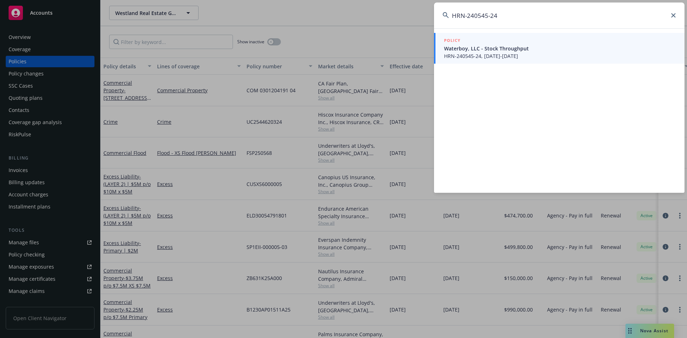
type input "HRN-240545-24"
click at [492, 48] on span "Waterboy, LLC - Stock Throughput" at bounding box center [560, 49] width 232 height 8
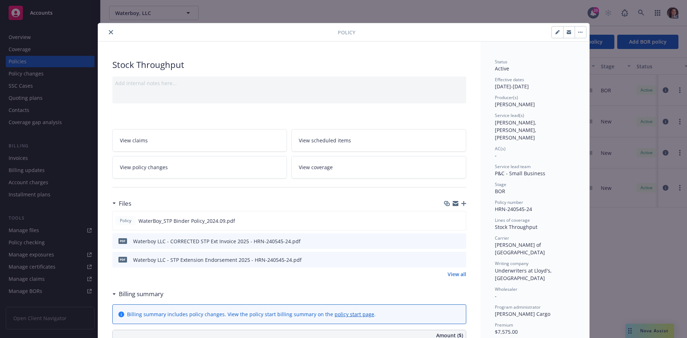
click at [109, 34] on icon "close" at bounding box center [111, 32] width 4 height 4
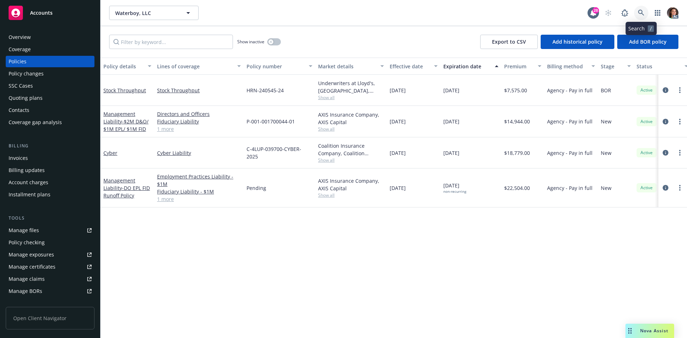
click at [638, 13] on icon at bounding box center [641, 13] width 6 height 6
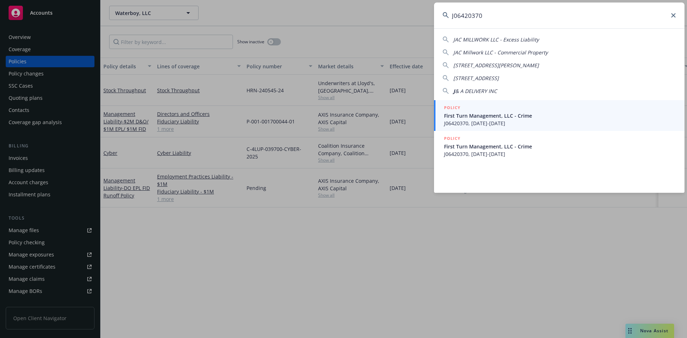
type input "J06420370"
click at [477, 119] on span "First Turn Management, LLC - Crime" at bounding box center [560, 116] width 232 height 8
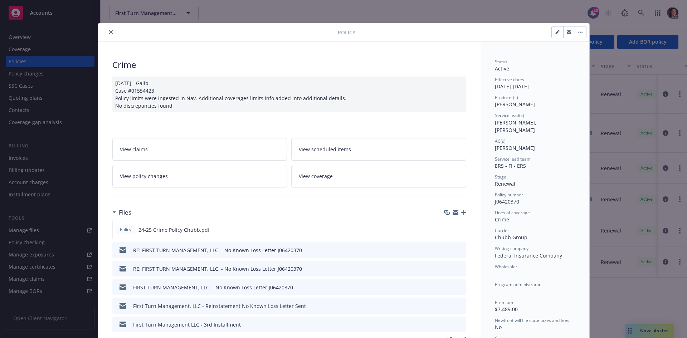
click at [109, 33] on icon "close" at bounding box center [111, 32] width 4 height 4
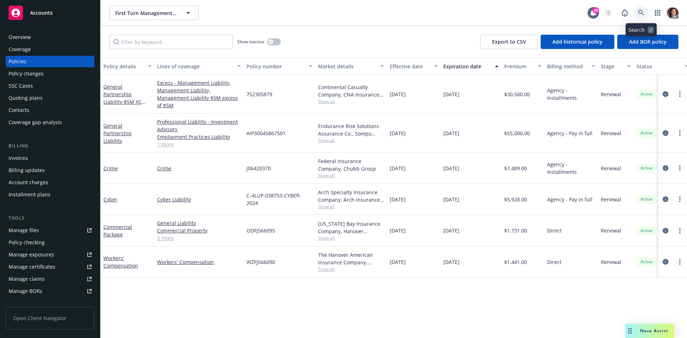
click at [638, 14] on icon at bounding box center [641, 13] width 6 height 6
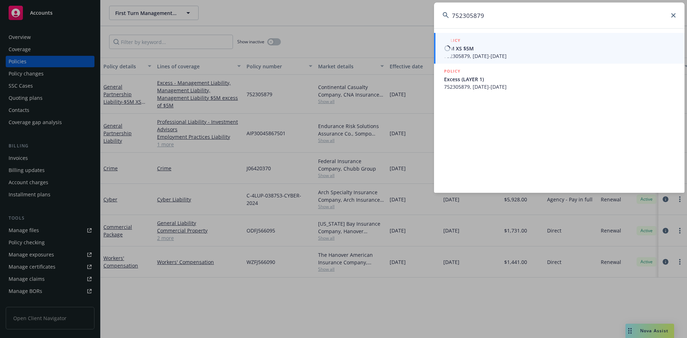
type input "752305879"
click at [469, 47] on span "$5M XS $5M" at bounding box center [560, 49] width 232 height 8
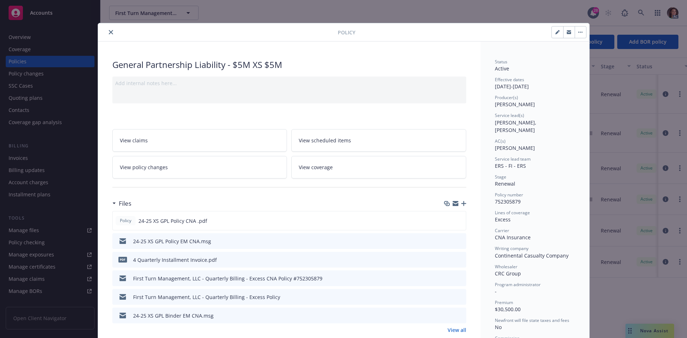
click at [456, 259] on icon "preview file" at bounding box center [459, 259] width 6 height 5
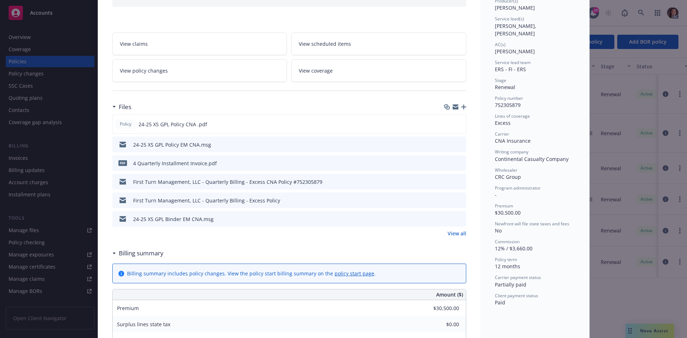
scroll to position [107, 0]
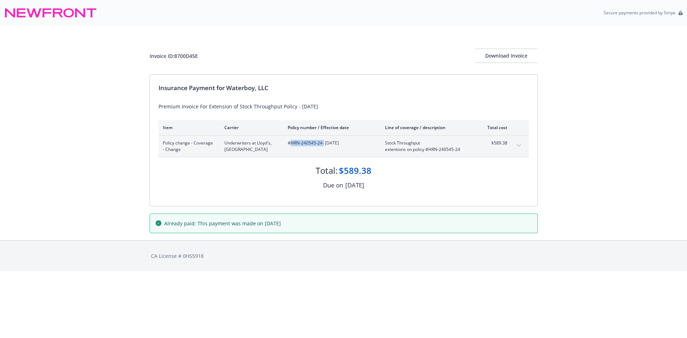
drag, startPoint x: 323, startPoint y: 143, endPoint x: 289, endPoint y: 143, distance: 33.3
click at [289, 143] on span "#HRN-240545-24 - [DATE]" at bounding box center [331, 143] width 86 height 6
copy span "HRN-240545-24"
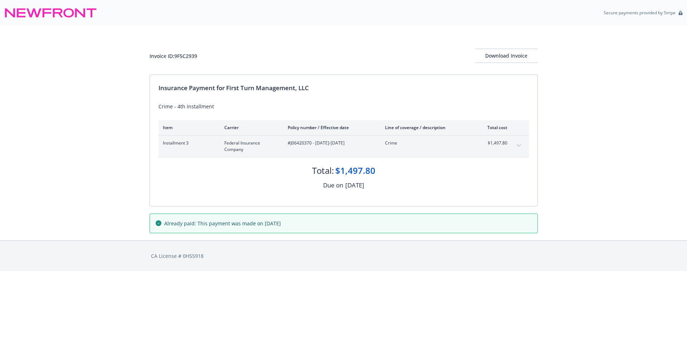
click at [305, 145] on span "#J06420370 - [DATE]-[DATE]" at bounding box center [331, 143] width 86 height 6
copy span "J06420370"
click at [298, 139] on div "Installment 3 Continental Casualty Company #752305879 - [DATE]-[DATE] Directors…" at bounding box center [343, 146] width 370 height 21
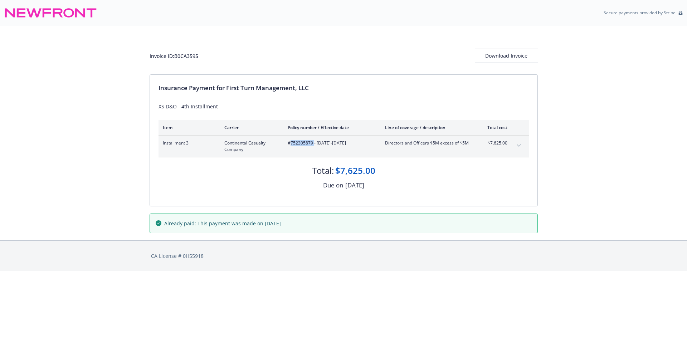
copy span "752305879"
